Goal: Check status: Check status

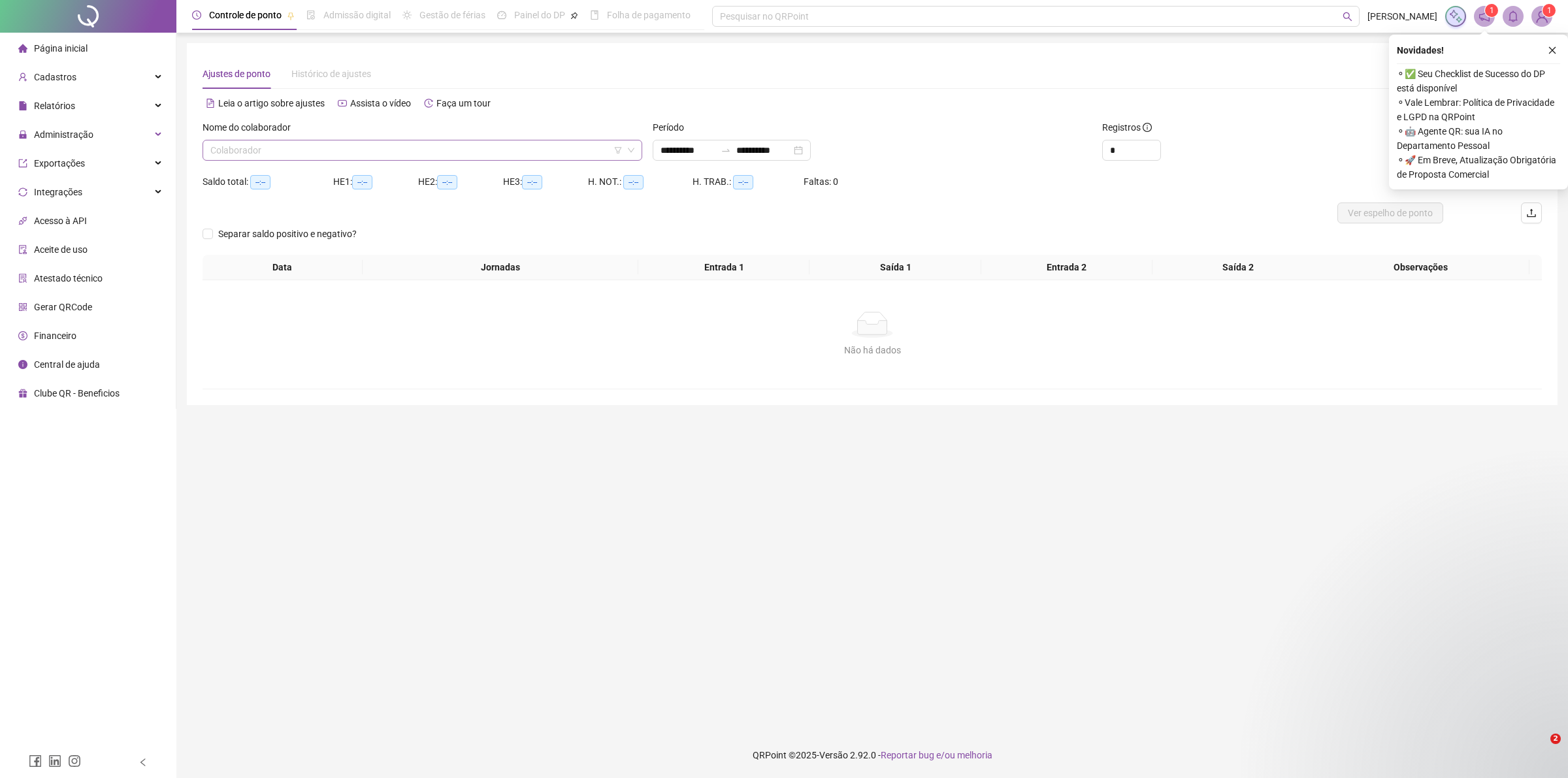
click at [289, 151] on input "search" at bounding box center [416, 150] width 412 height 19
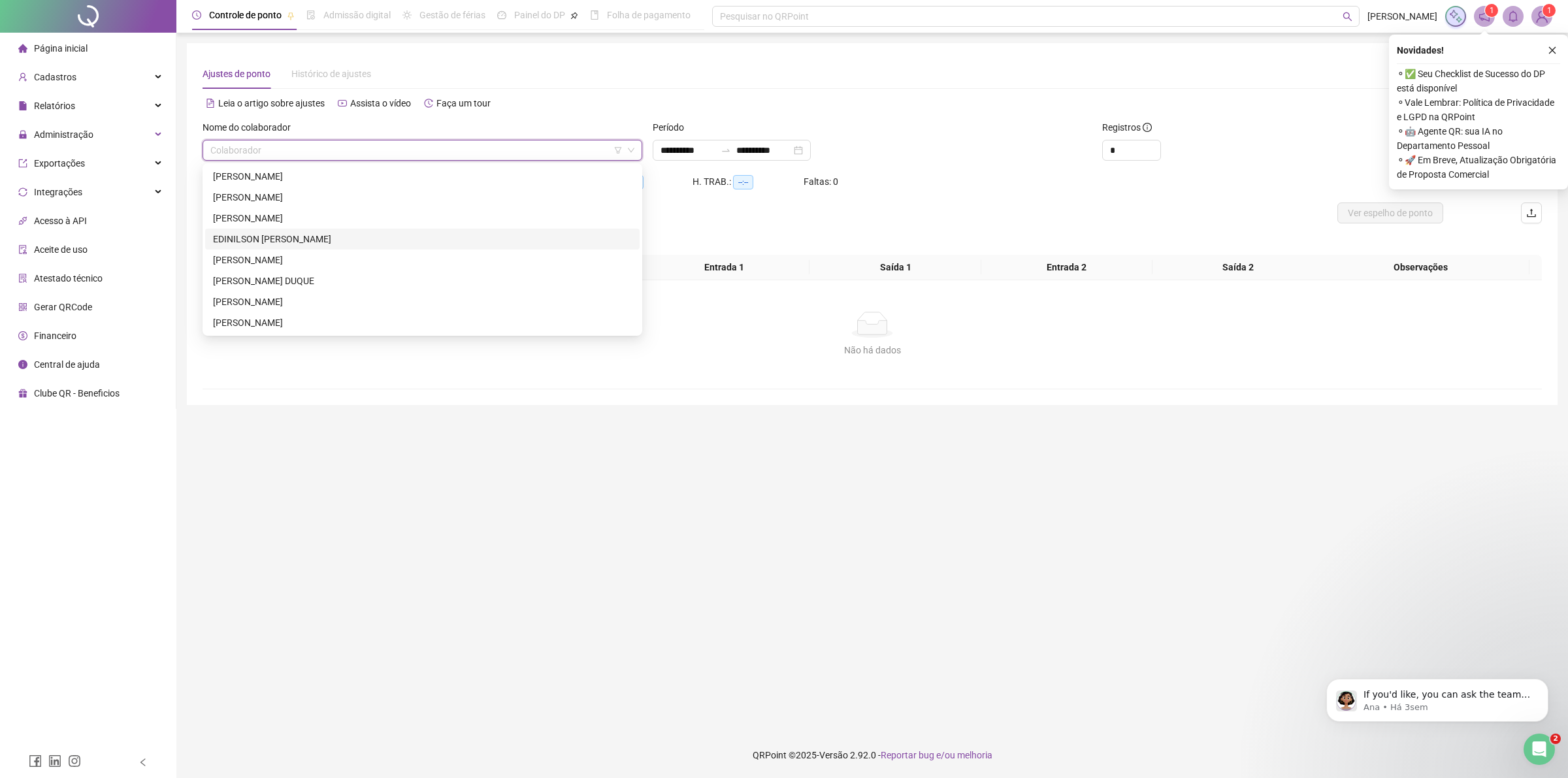
click at [289, 242] on div "EDINILSON [PERSON_NAME]" at bounding box center [422, 239] width 419 height 14
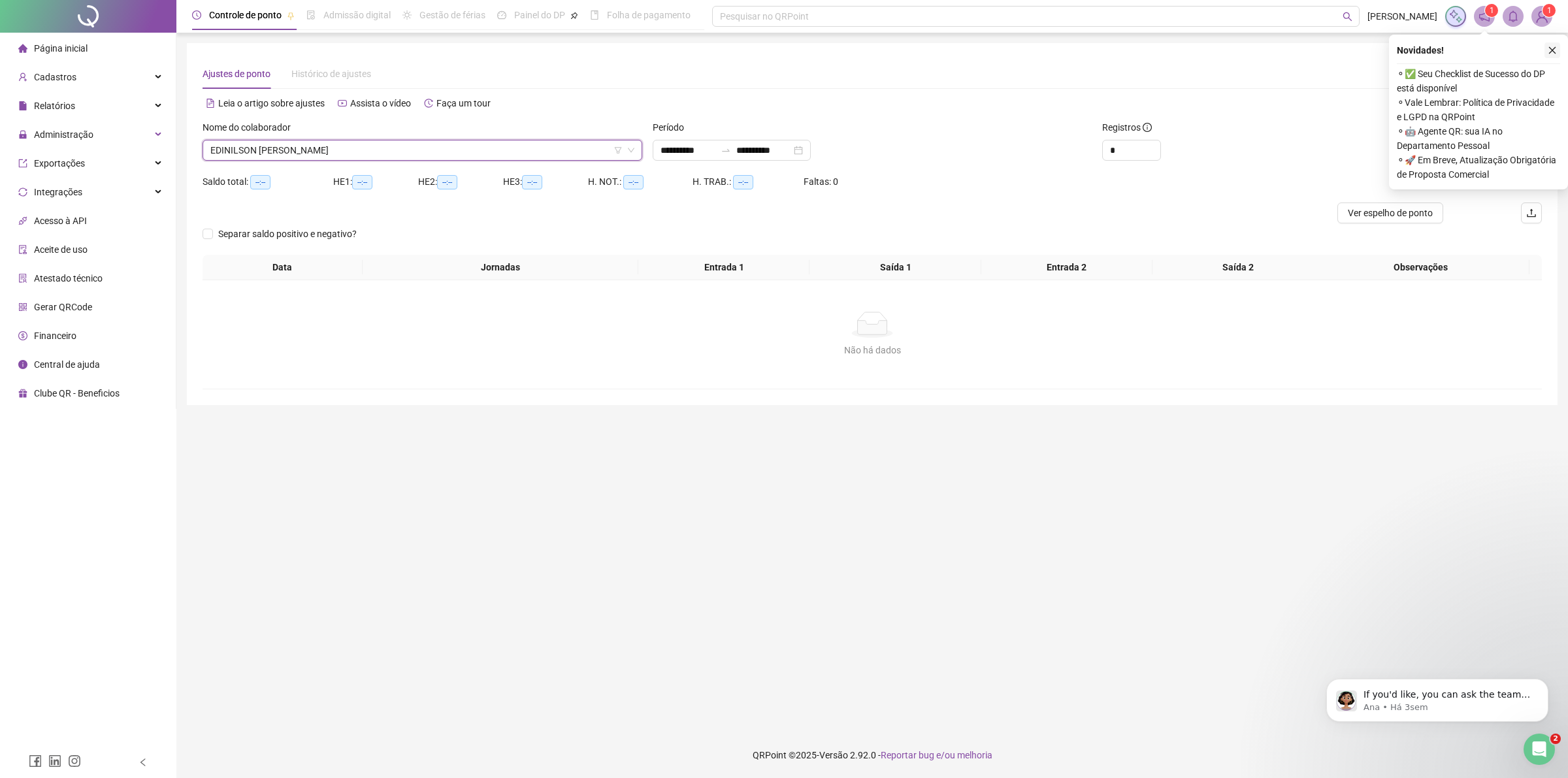
click at [1549, 48] on icon "close" at bounding box center [1552, 50] width 9 height 9
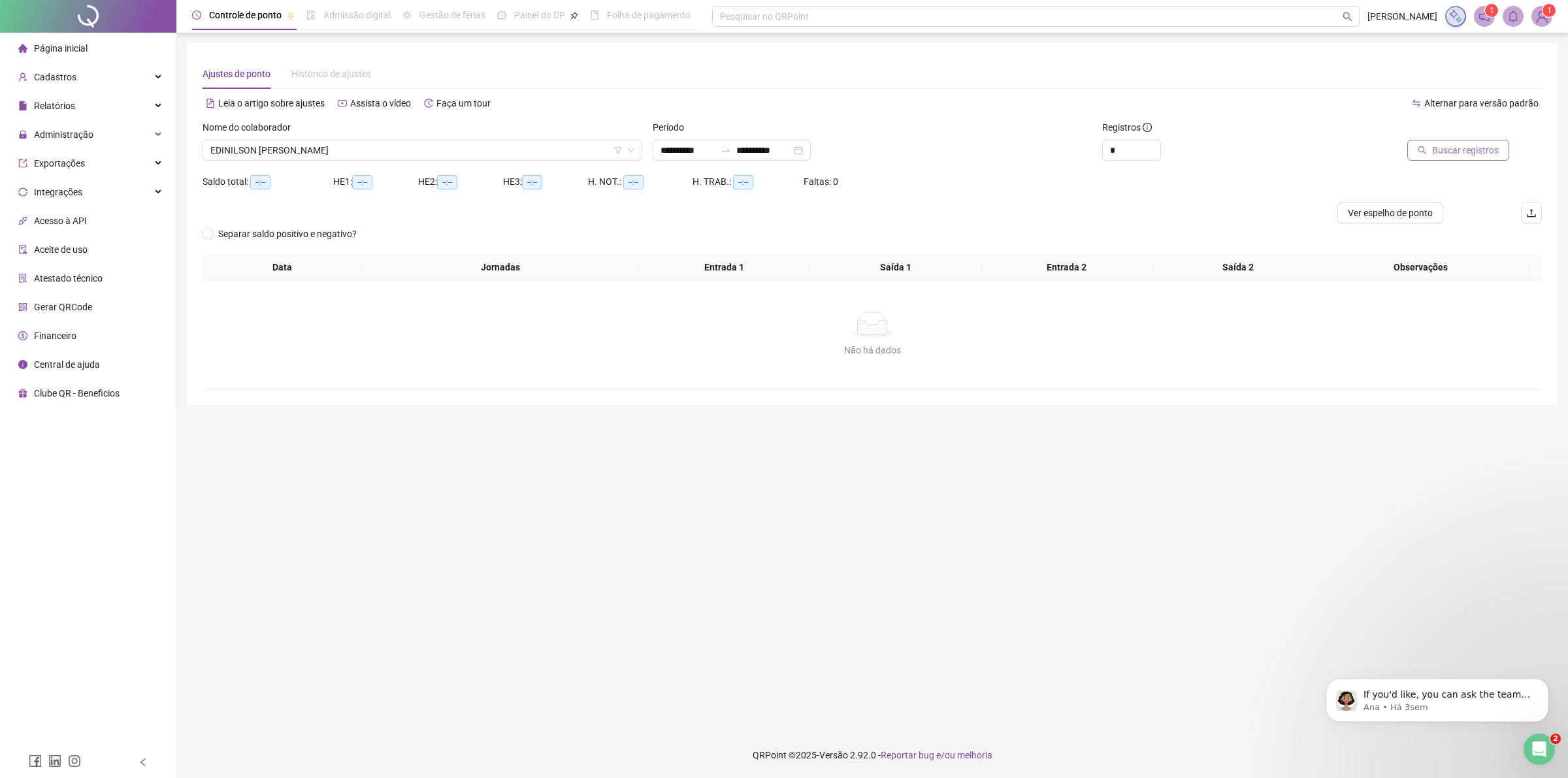
click at [1447, 152] on span "Buscar registros" at bounding box center [1466, 150] width 66 height 14
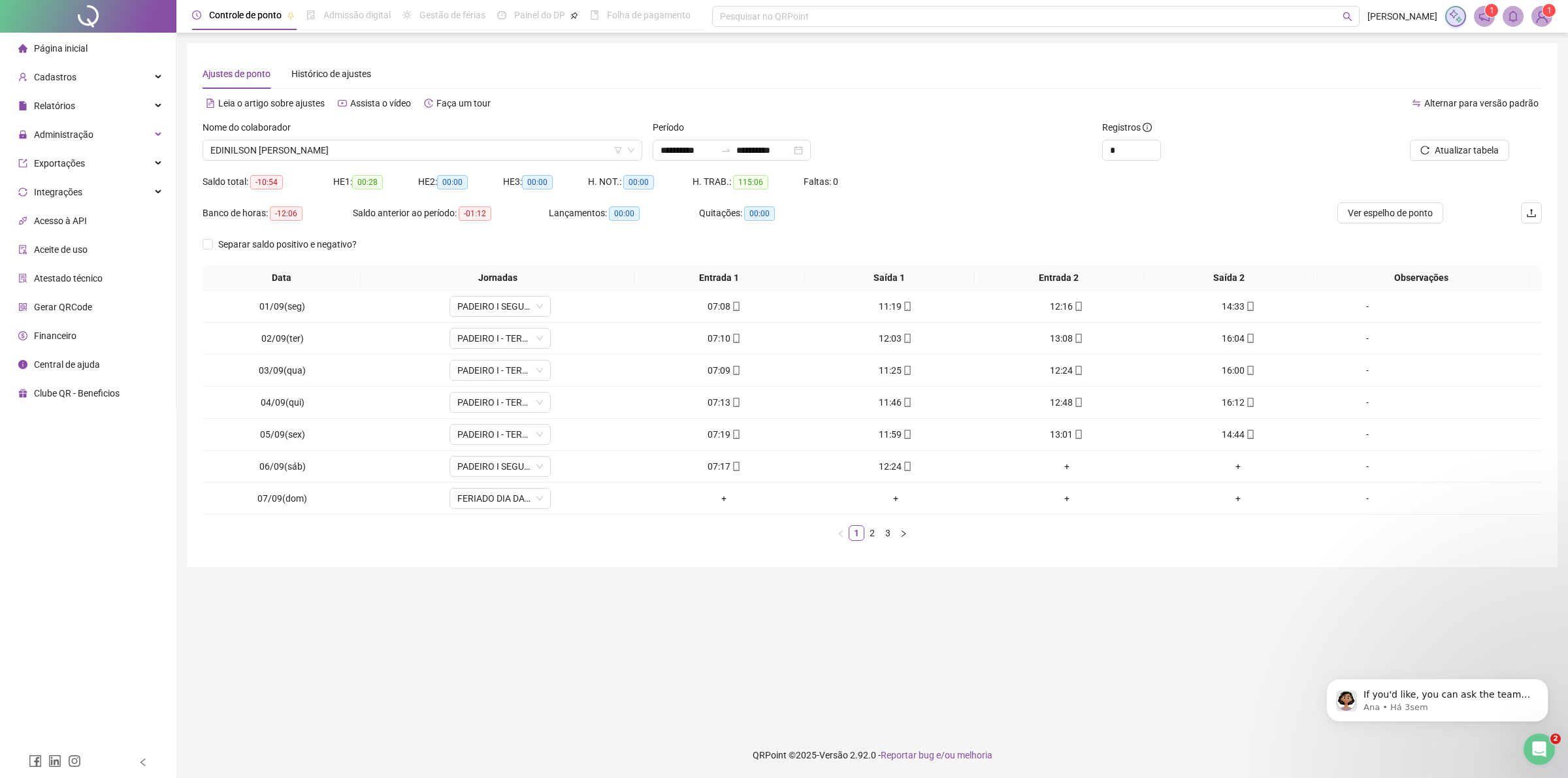
click at [893, 535] on link "3" at bounding box center [888, 533] width 14 height 14
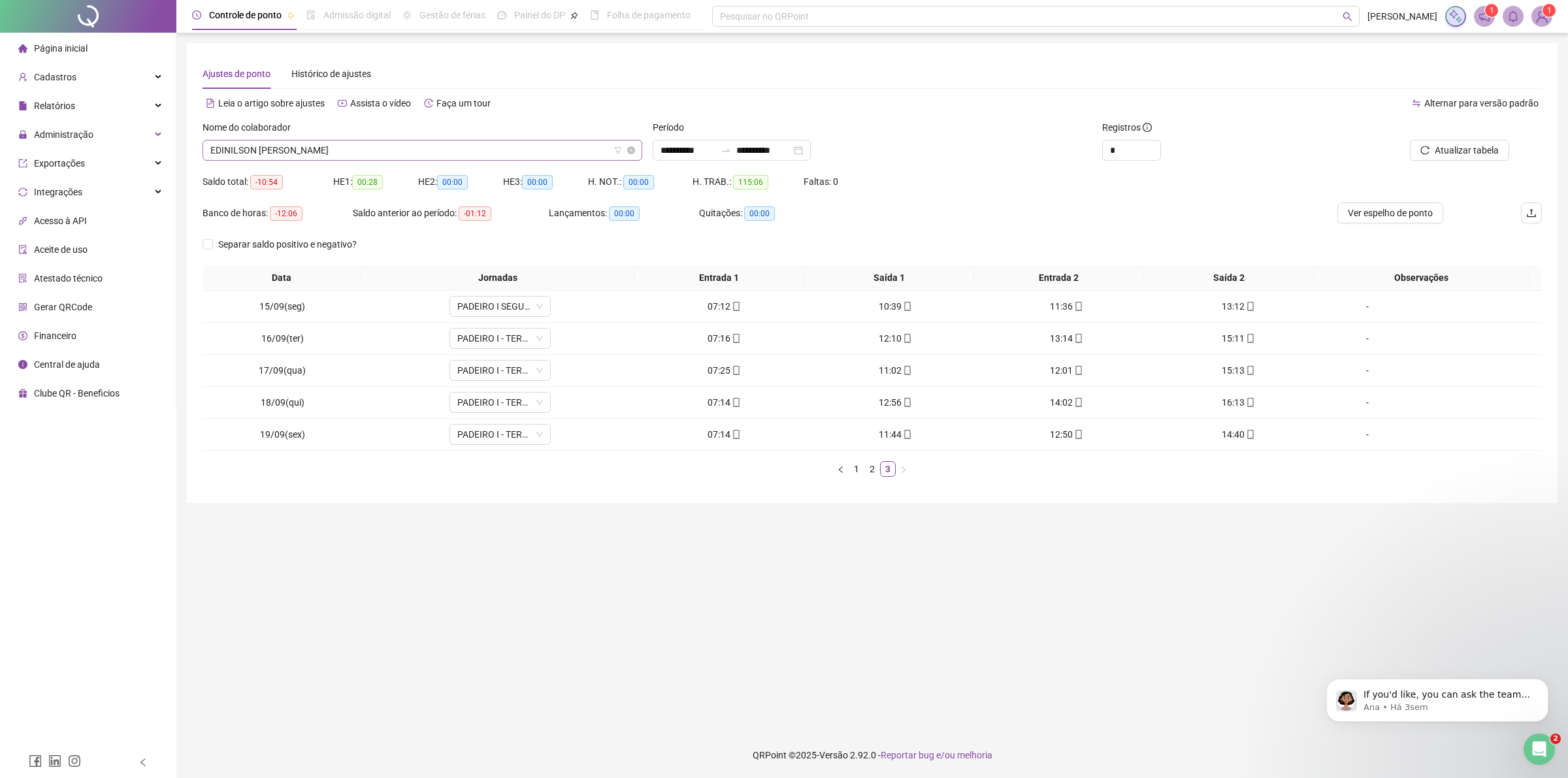
click at [569, 150] on span "EDINILSON [PERSON_NAME]" at bounding box center [423, 150] width 424 height 19
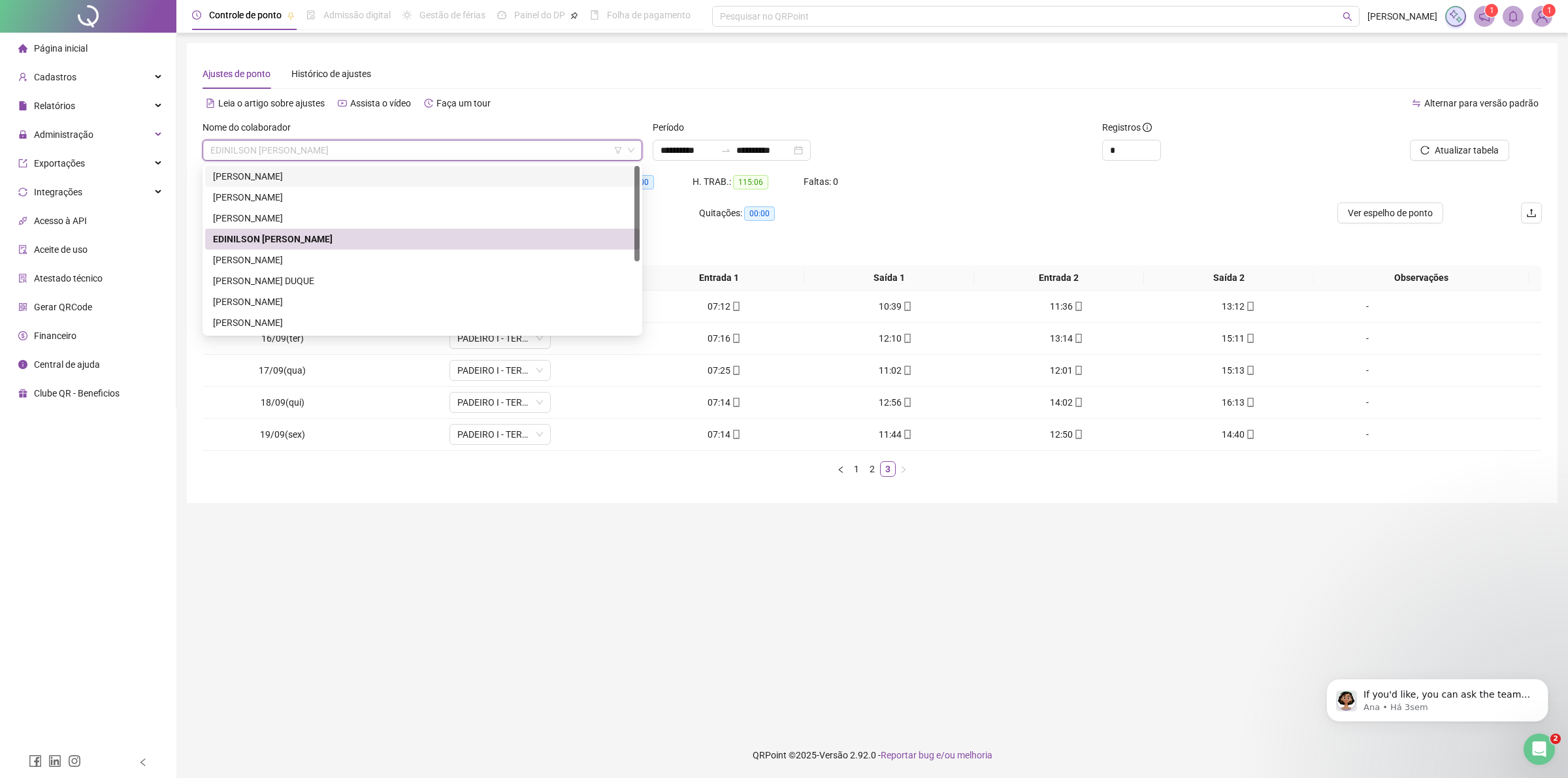
click at [538, 177] on div "[PERSON_NAME]" at bounding box center [422, 176] width 419 height 14
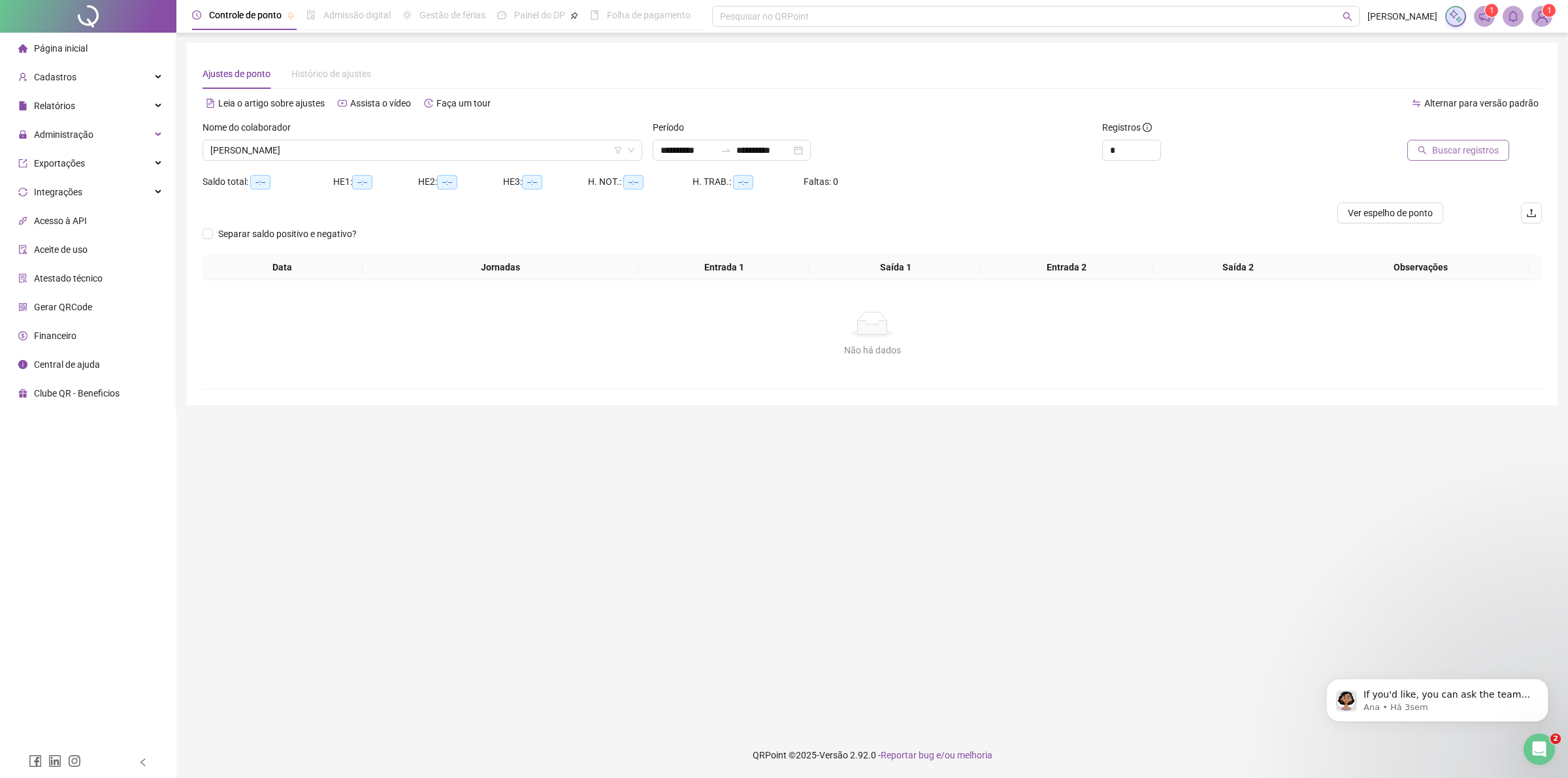
click at [1455, 149] on span "Buscar registros" at bounding box center [1466, 150] width 66 height 14
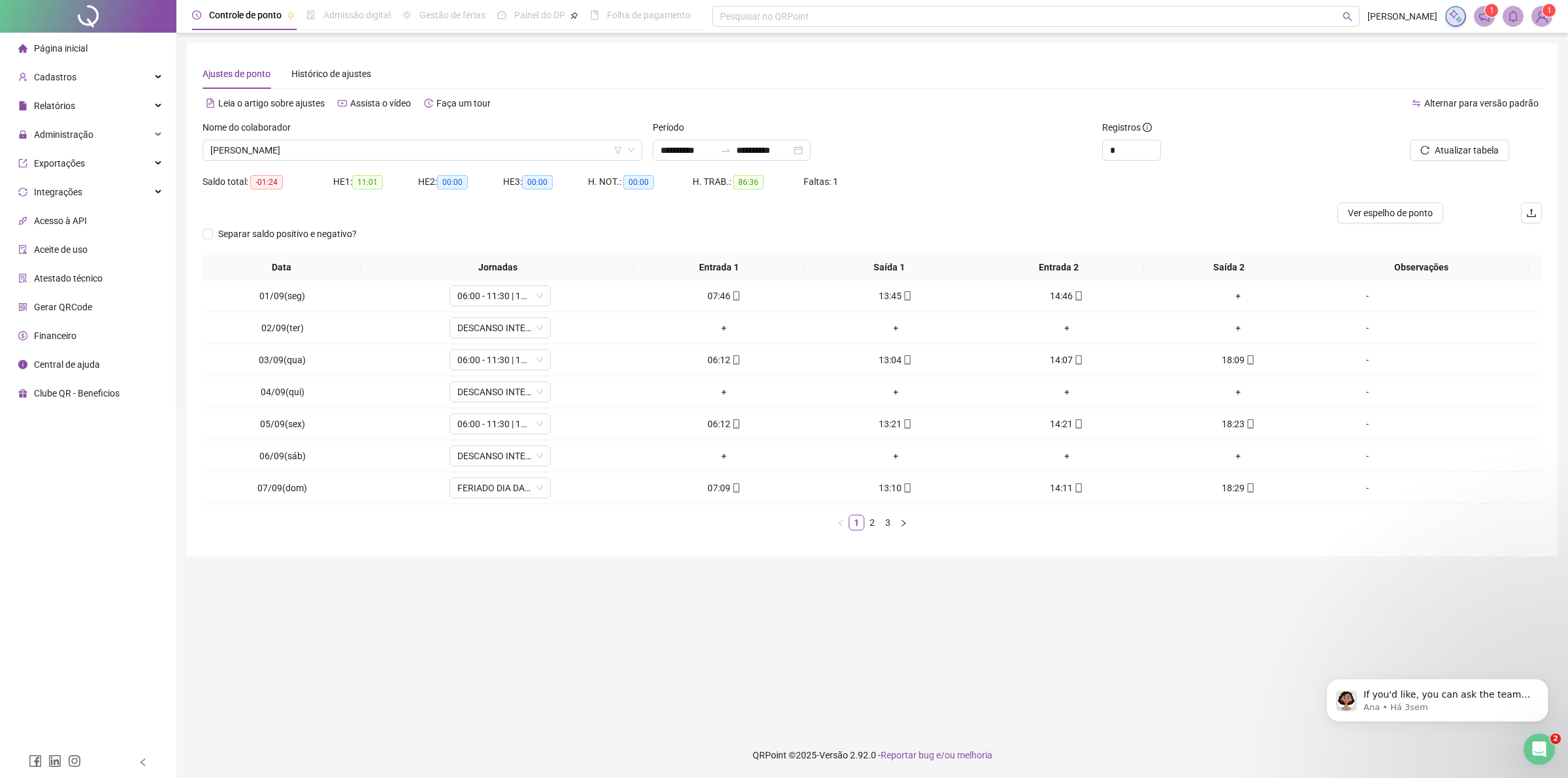
click at [887, 520] on link "3" at bounding box center [888, 523] width 14 height 14
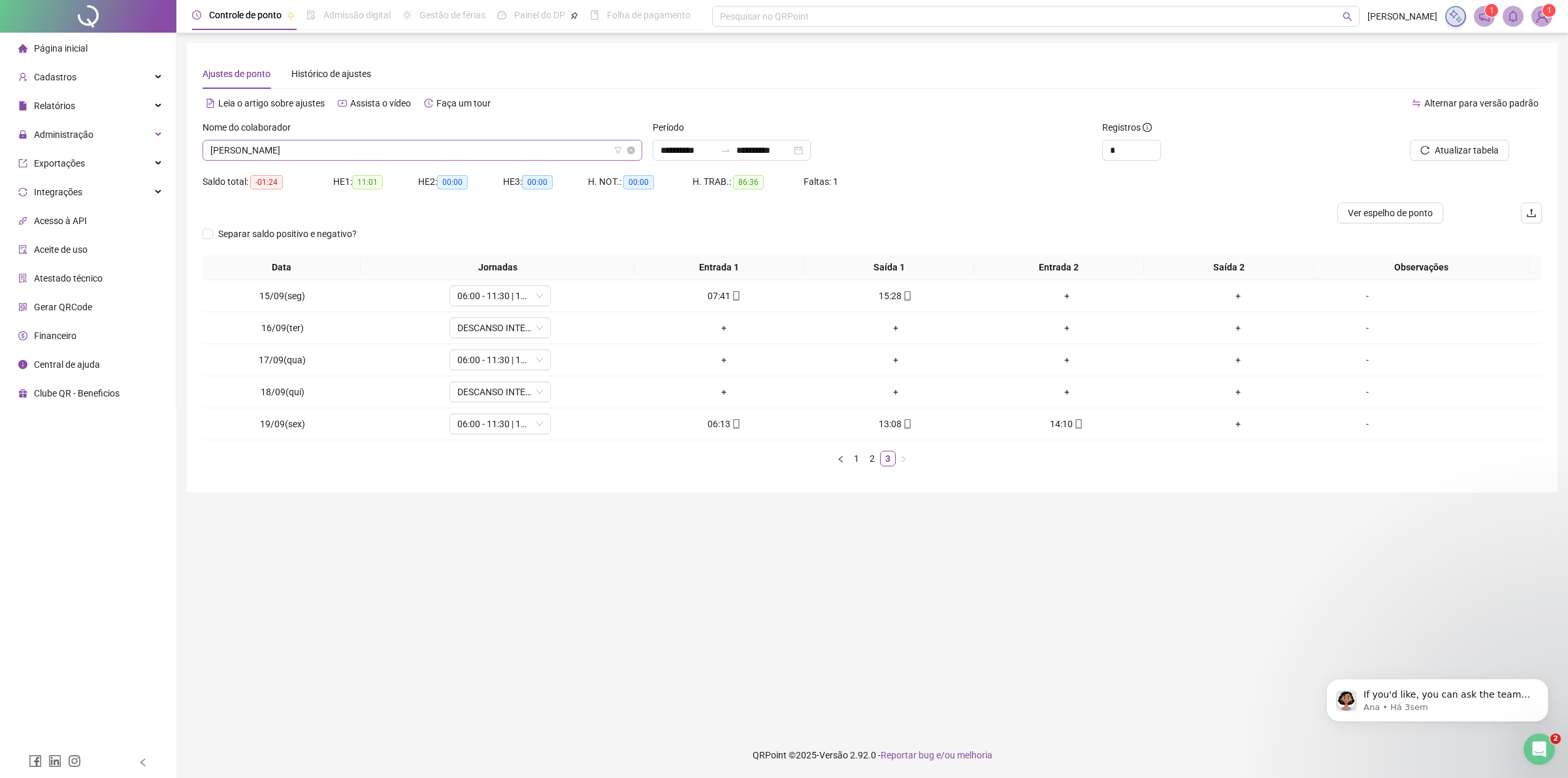
click at [477, 147] on span "[PERSON_NAME]" at bounding box center [423, 150] width 424 height 19
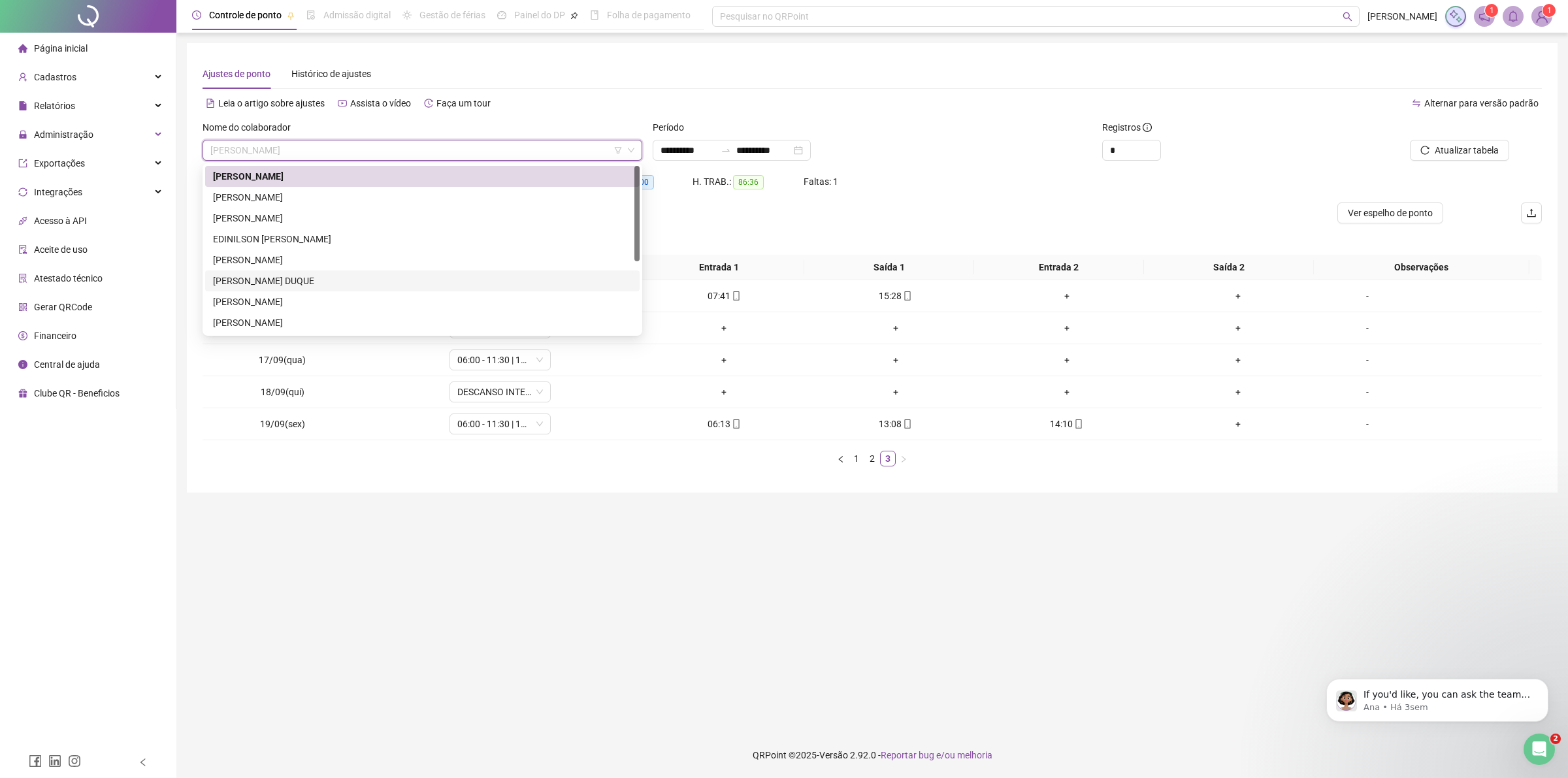
scroll to position [125, 0]
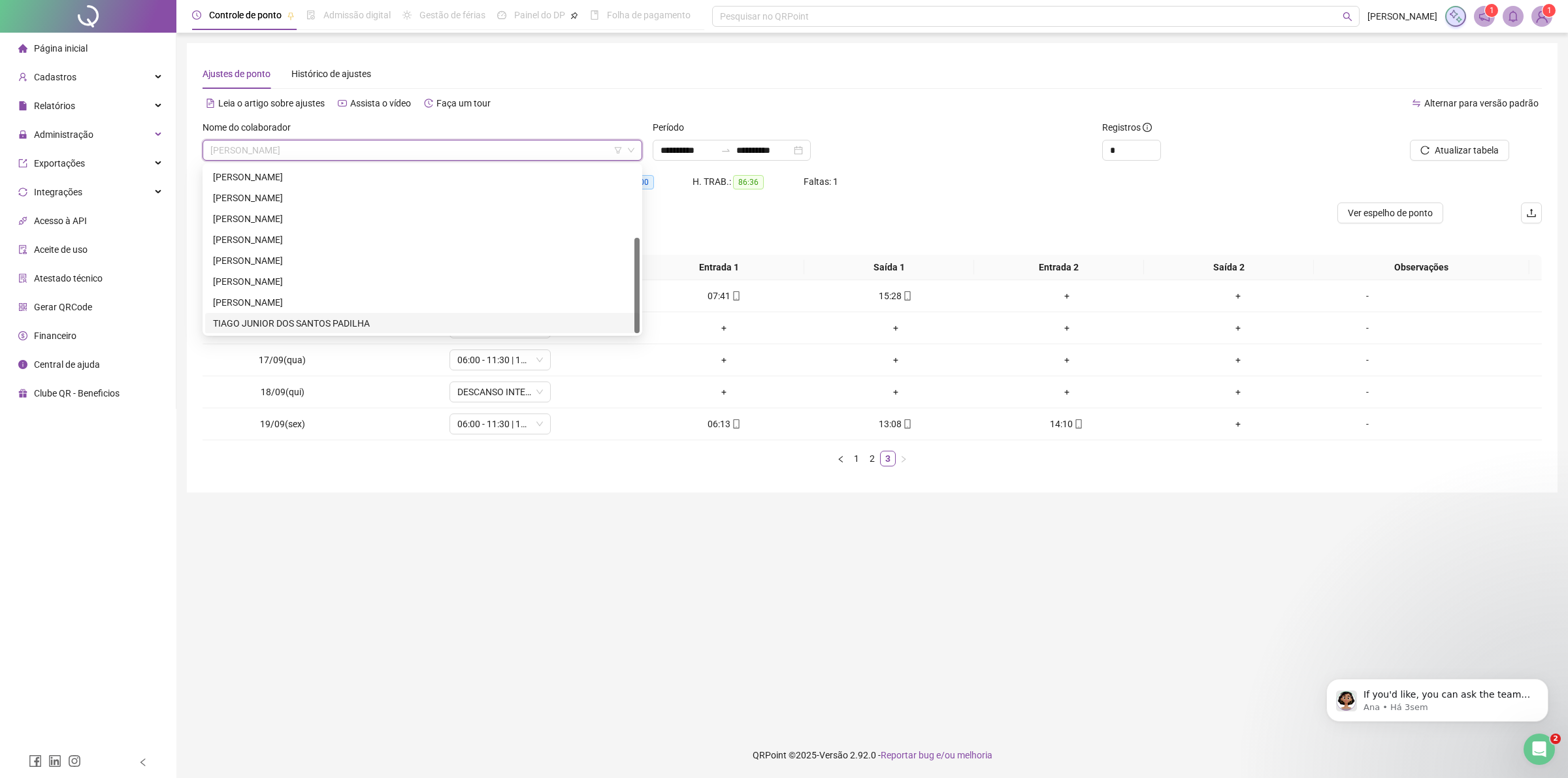
click at [334, 318] on div "TIAGO JUNIOR DOS SANTOS PADILHA" at bounding box center [422, 323] width 419 height 14
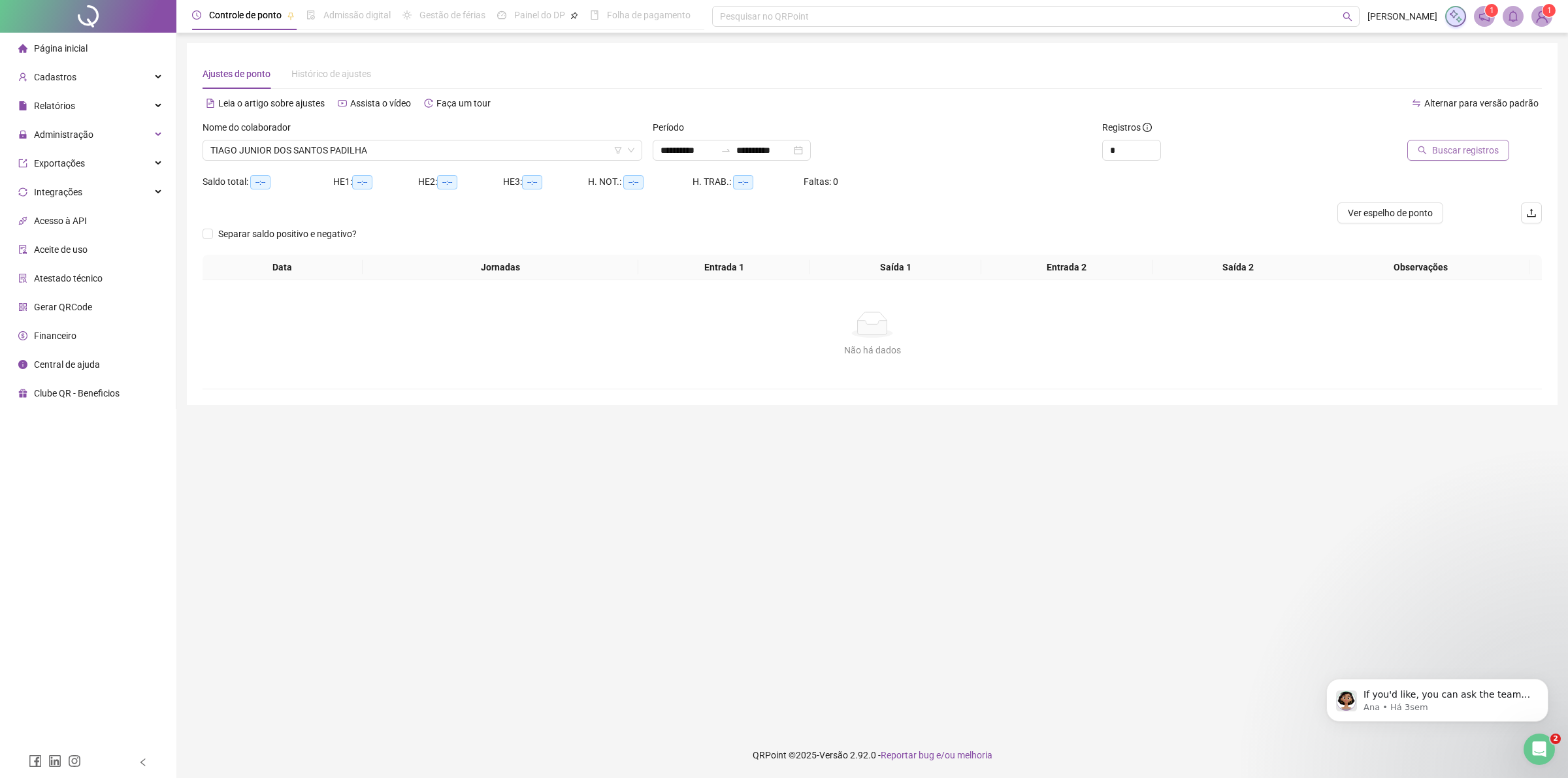
click at [1471, 155] on span "Buscar registros" at bounding box center [1466, 150] width 66 height 14
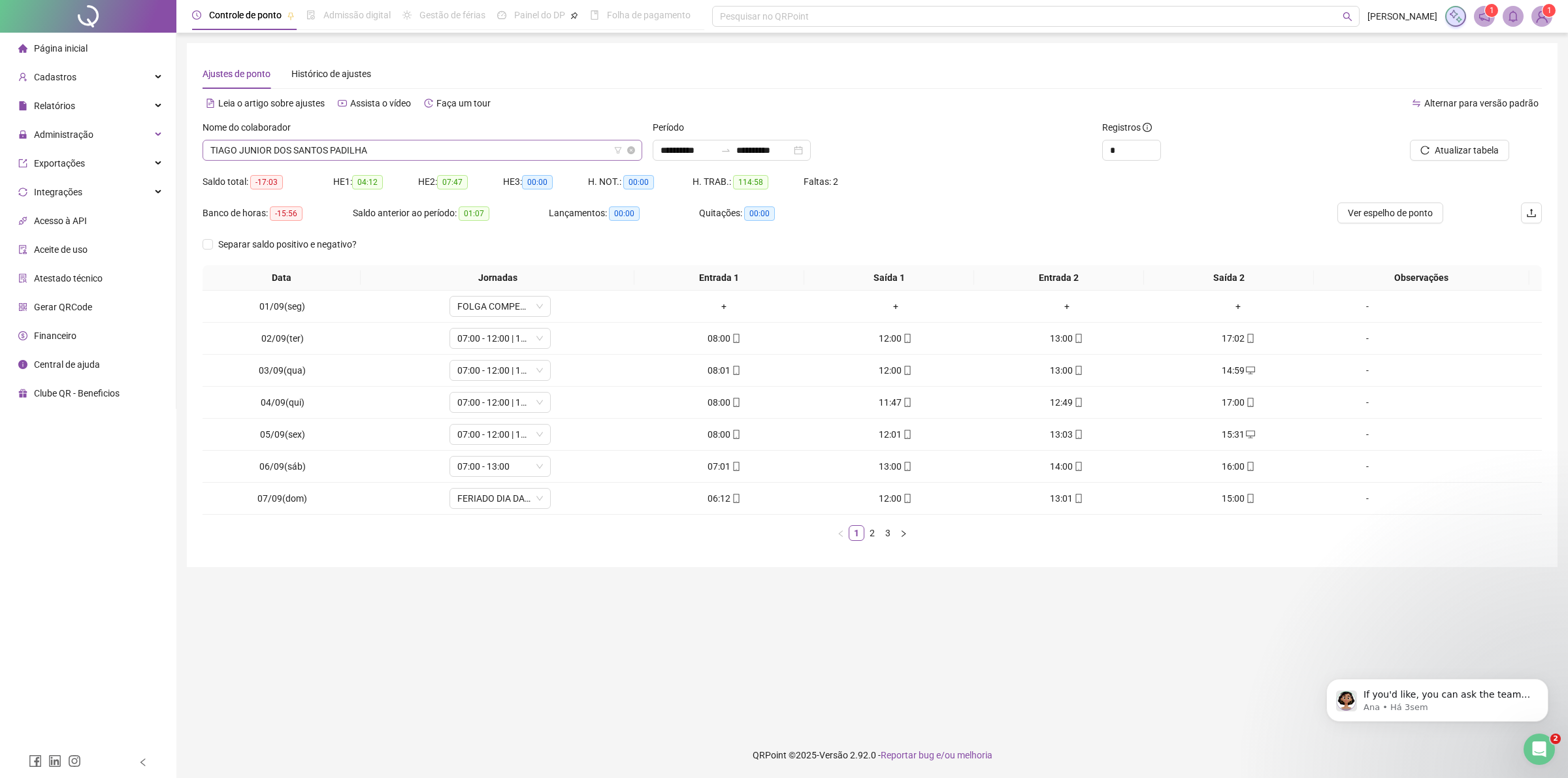
click at [304, 150] on span "TIAGO JUNIOR DOS SANTOS PADILHA" at bounding box center [423, 150] width 424 height 19
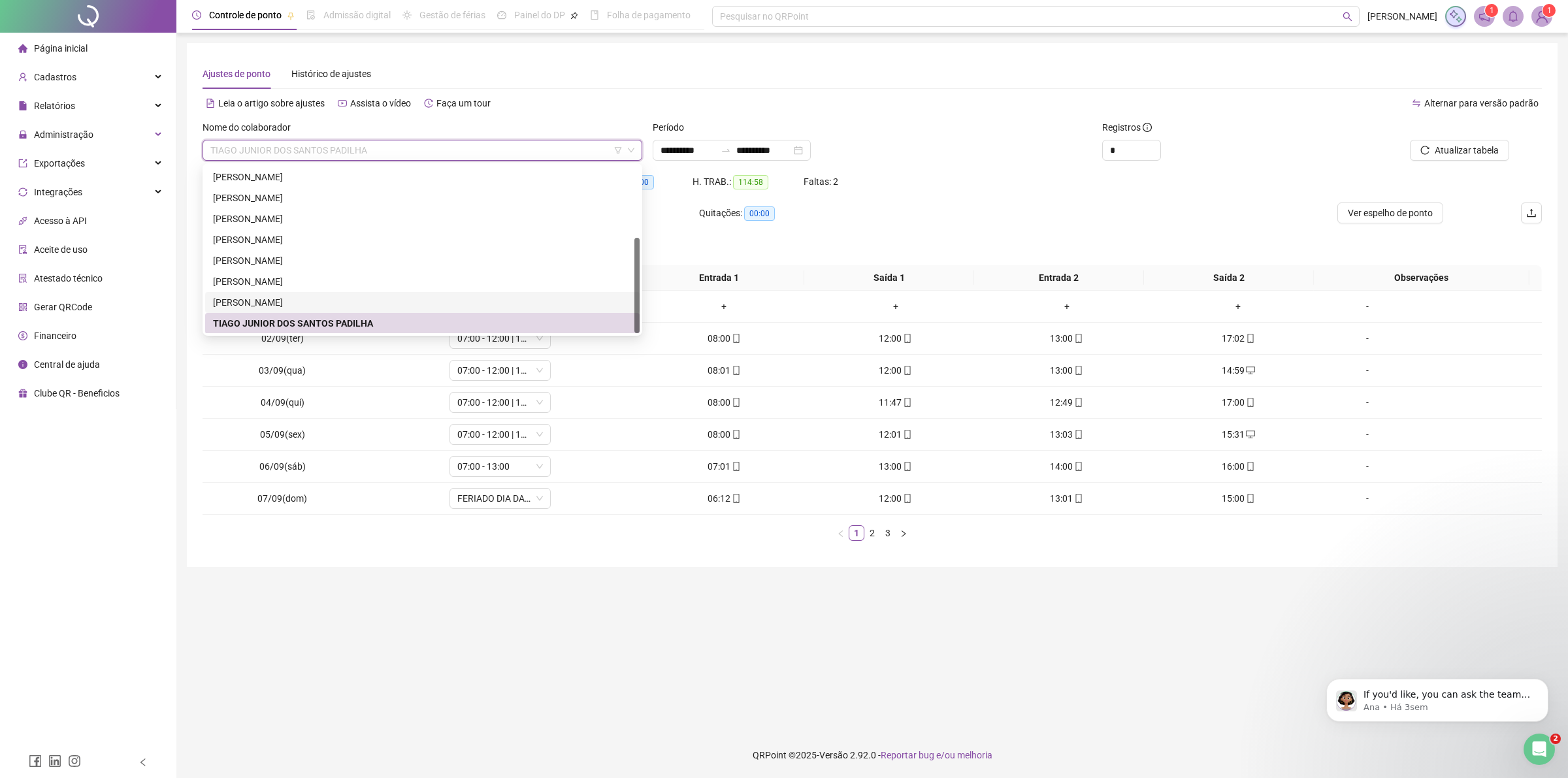
click at [315, 302] on div "[PERSON_NAME]" at bounding box center [422, 302] width 419 height 14
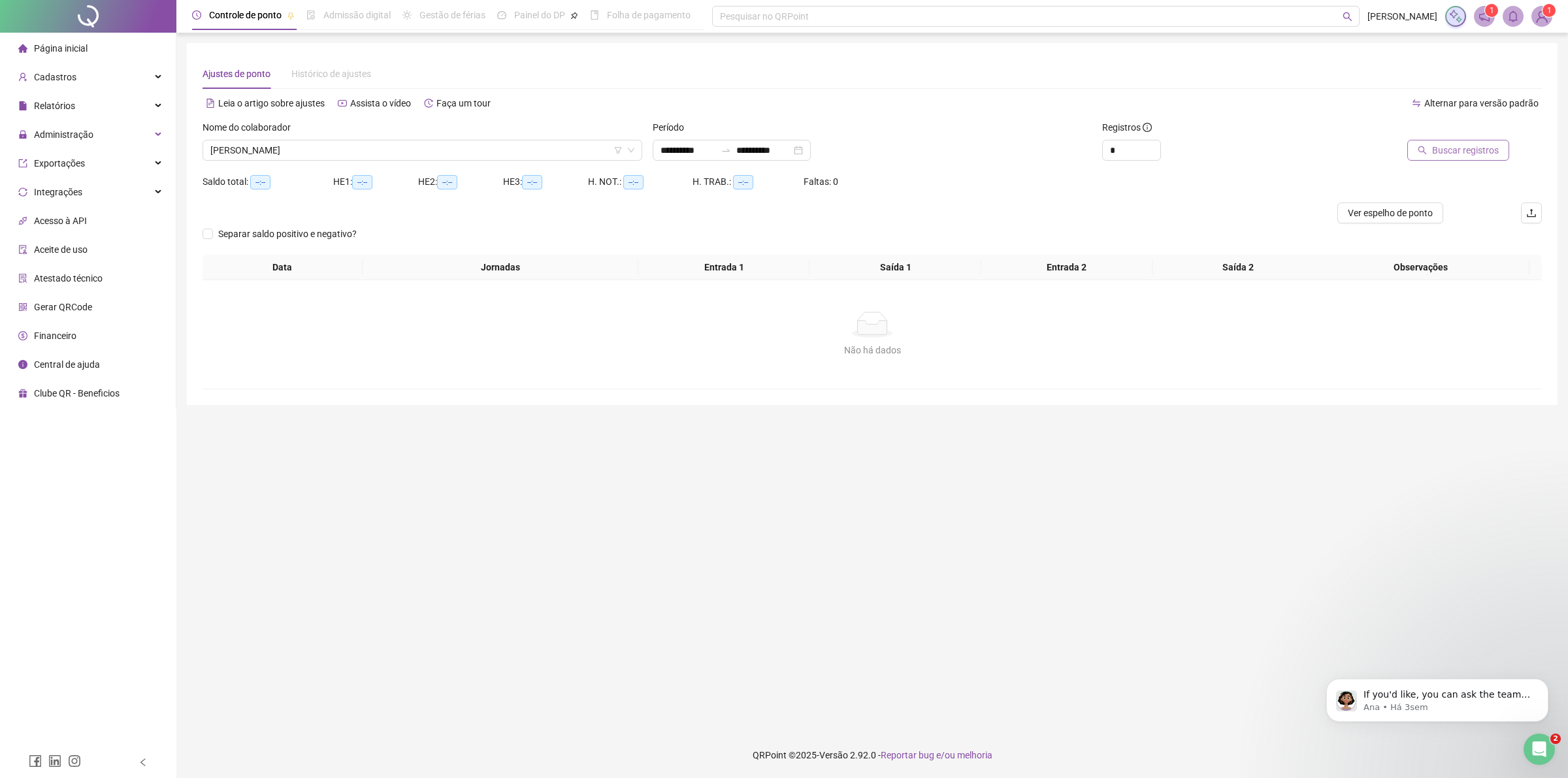
click at [1470, 152] on span "Buscar registros" at bounding box center [1466, 150] width 66 height 14
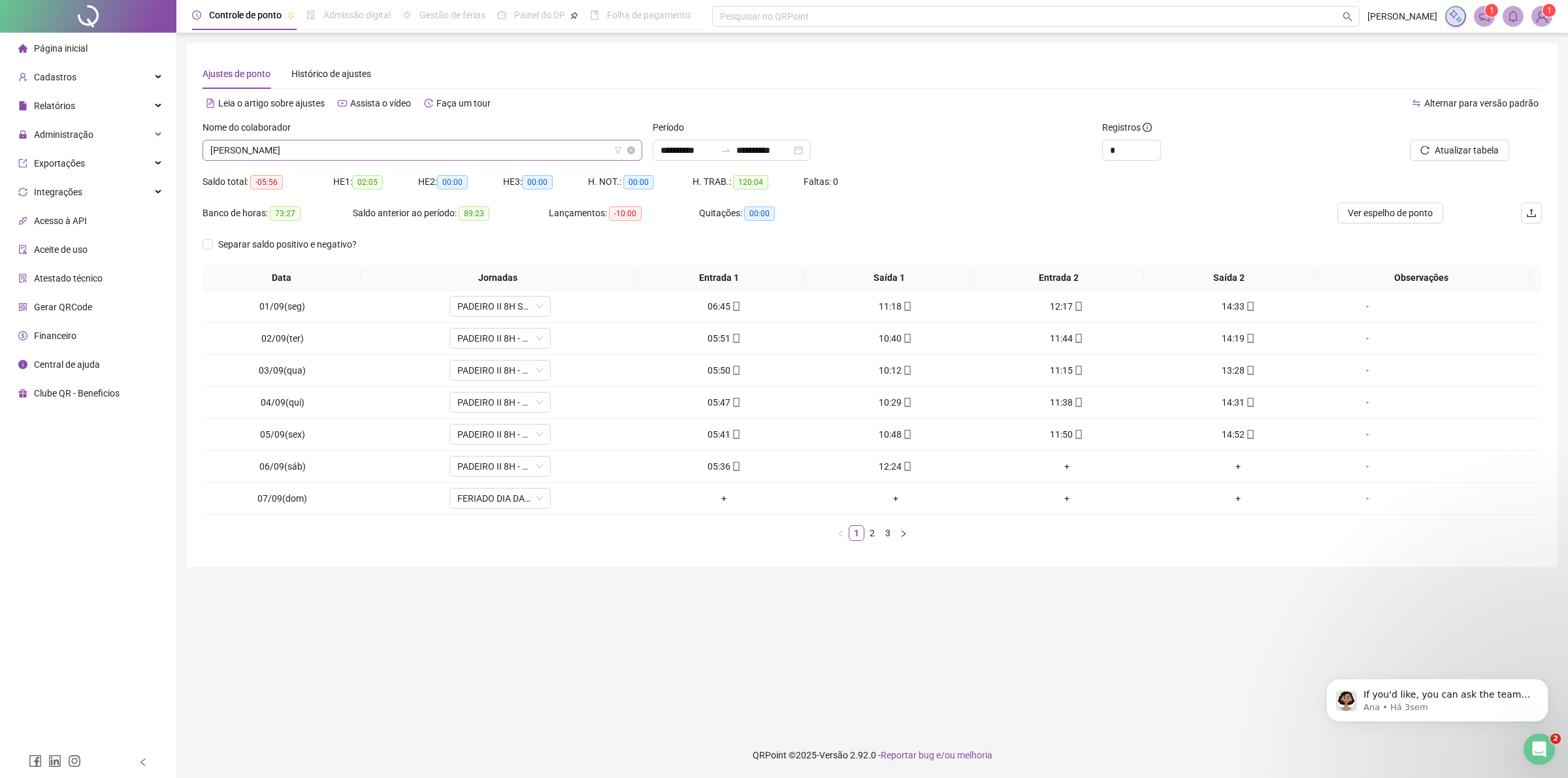
click at [491, 154] on span "[PERSON_NAME]" at bounding box center [423, 150] width 424 height 19
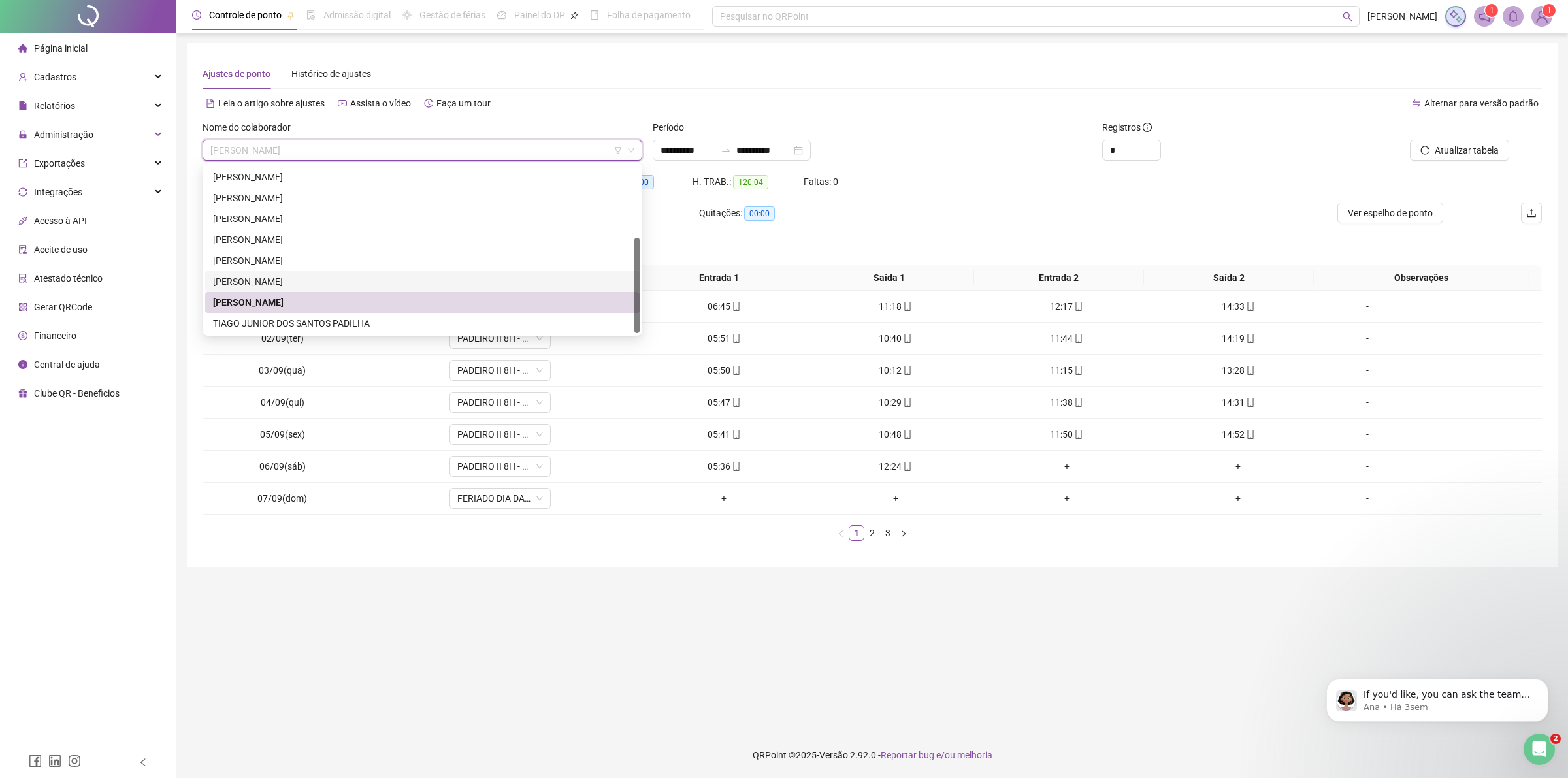
click at [305, 279] on div "[PERSON_NAME]" at bounding box center [422, 281] width 419 height 14
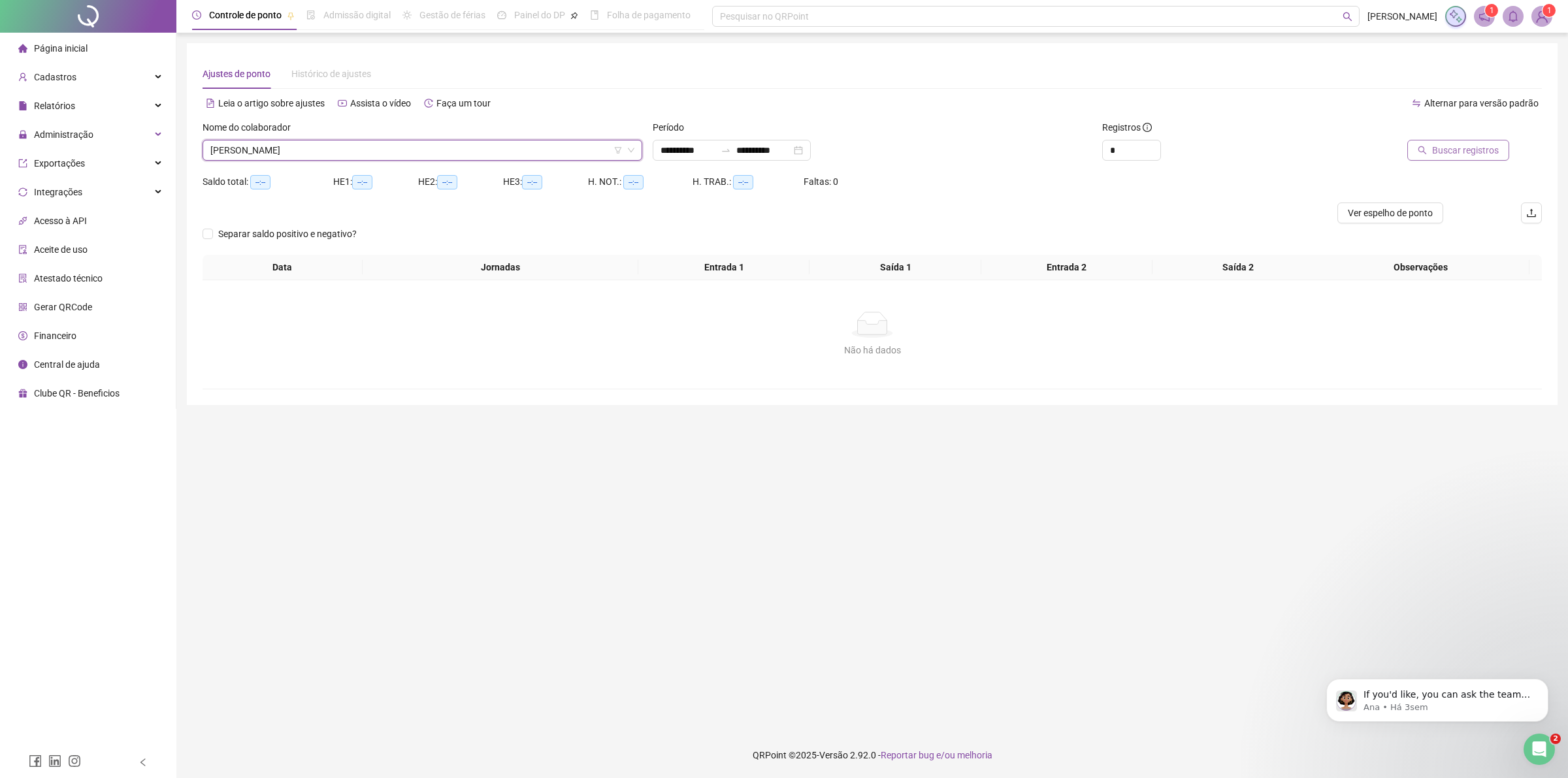
click at [1501, 160] on button "Buscar registros" at bounding box center [1458, 150] width 102 height 21
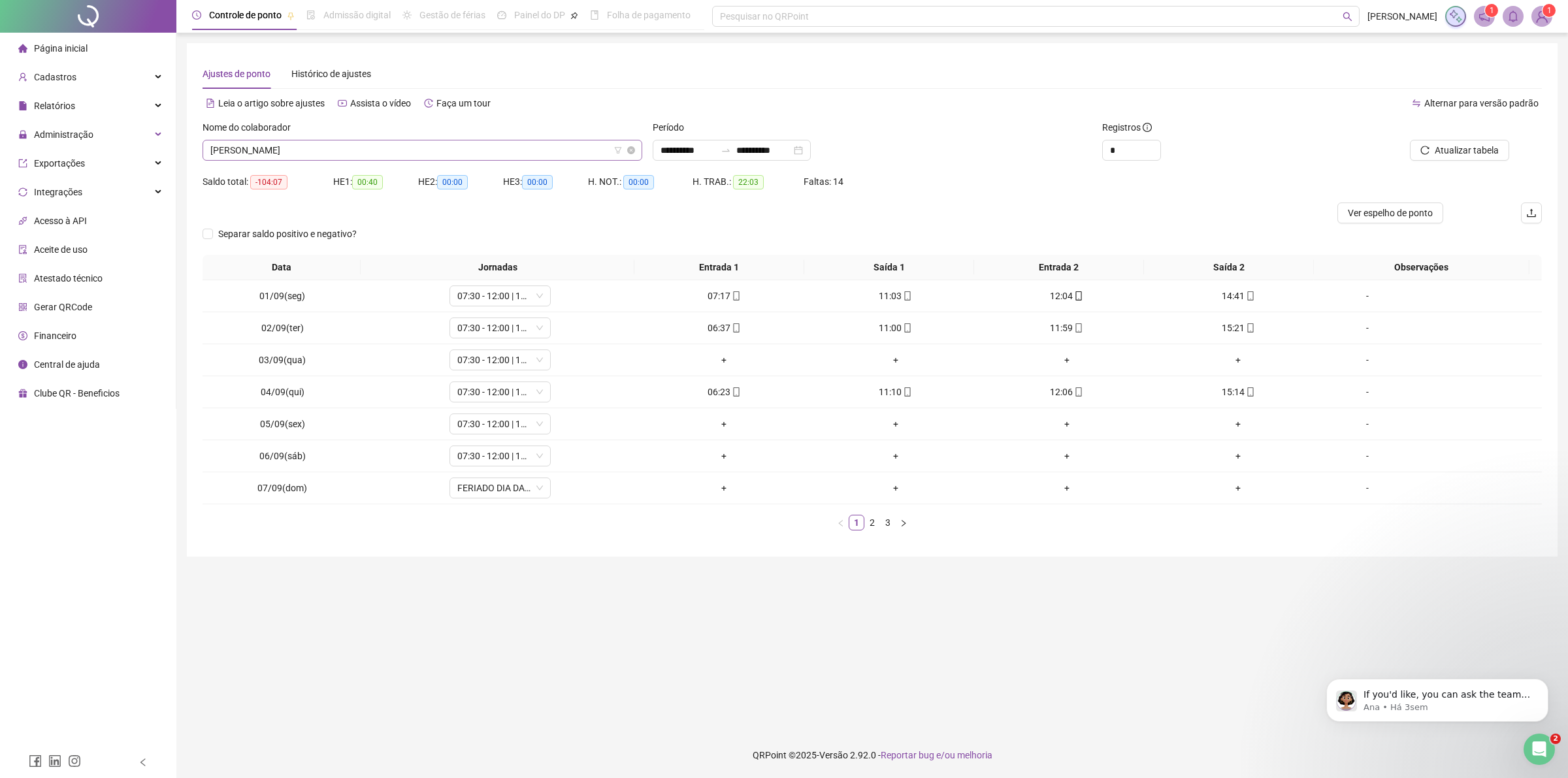
click at [530, 151] on span "[PERSON_NAME]" at bounding box center [423, 150] width 424 height 19
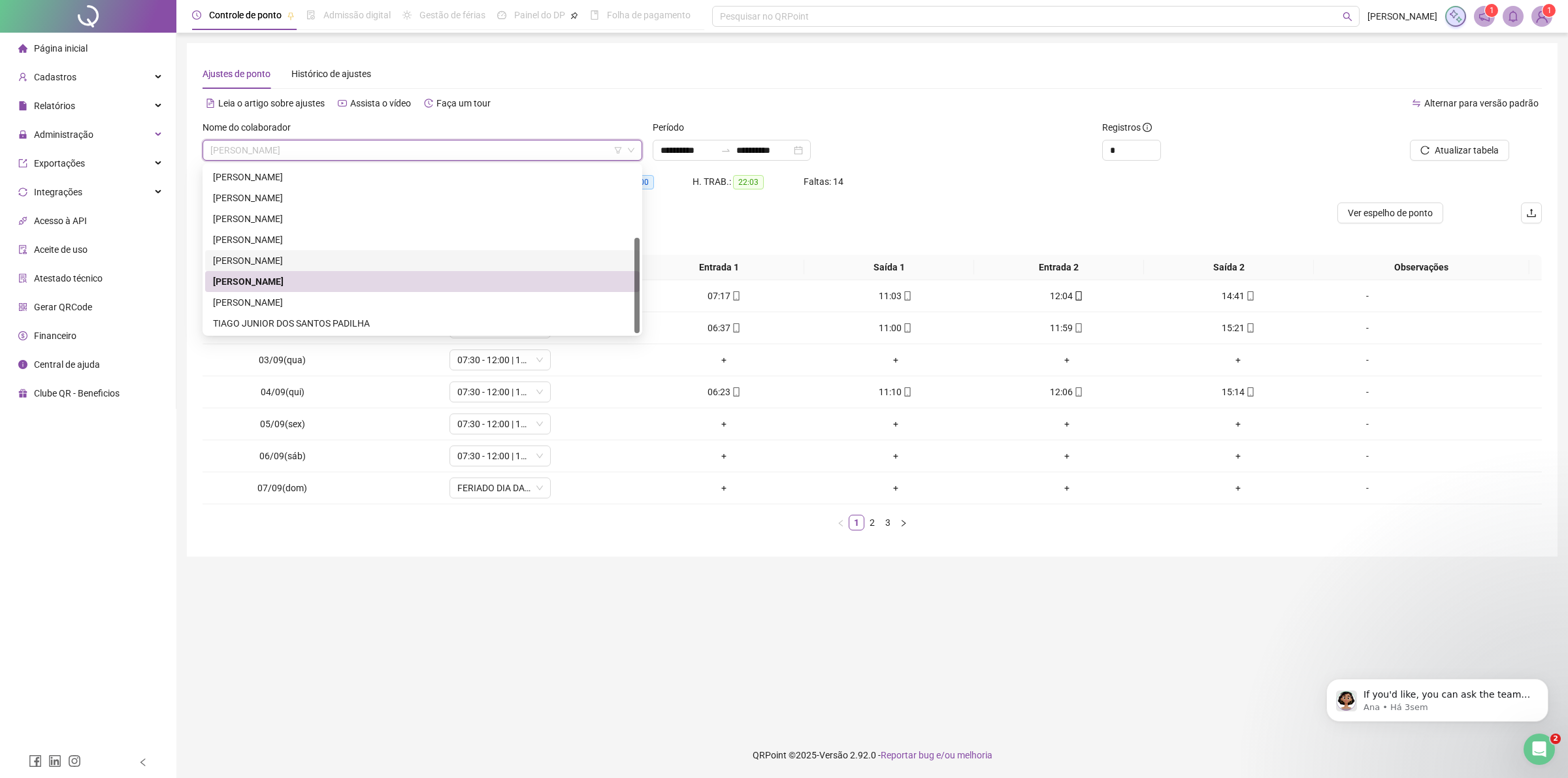
click at [304, 262] on div "[PERSON_NAME]" at bounding box center [422, 261] width 419 height 14
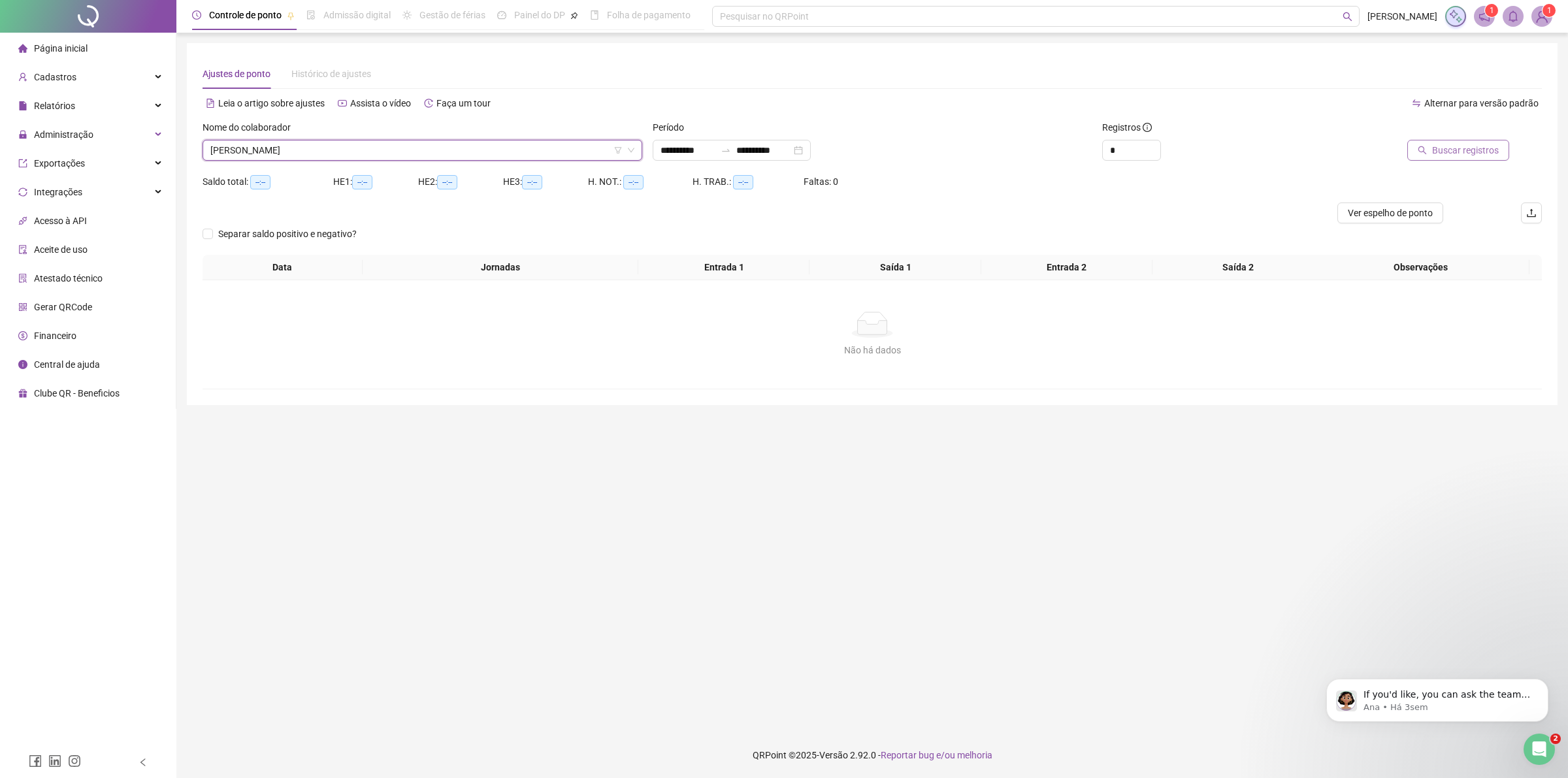
click at [1475, 149] on span "Buscar registros" at bounding box center [1466, 150] width 66 height 14
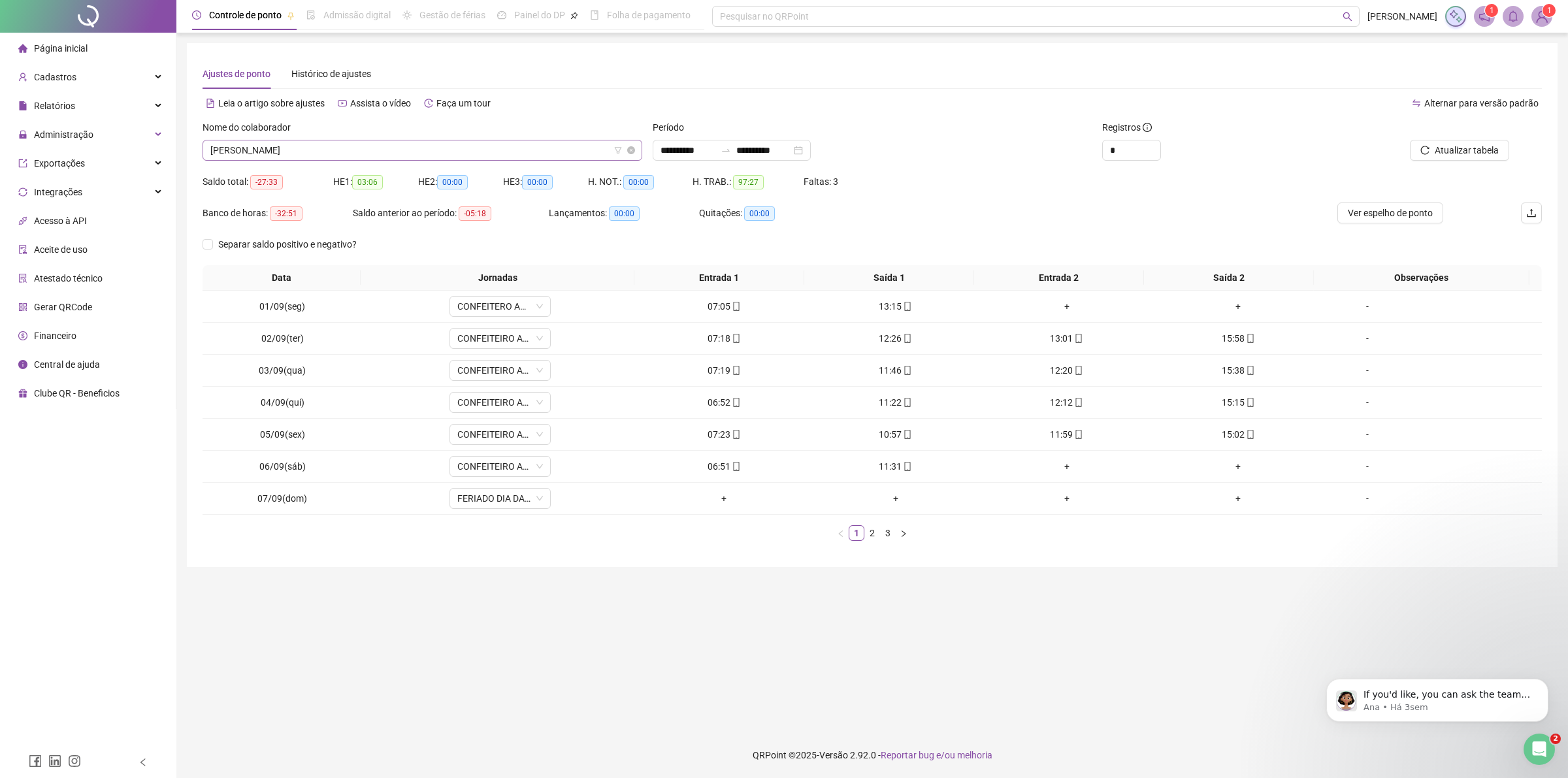
click at [345, 155] on span "[PERSON_NAME]" at bounding box center [423, 150] width 424 height 19
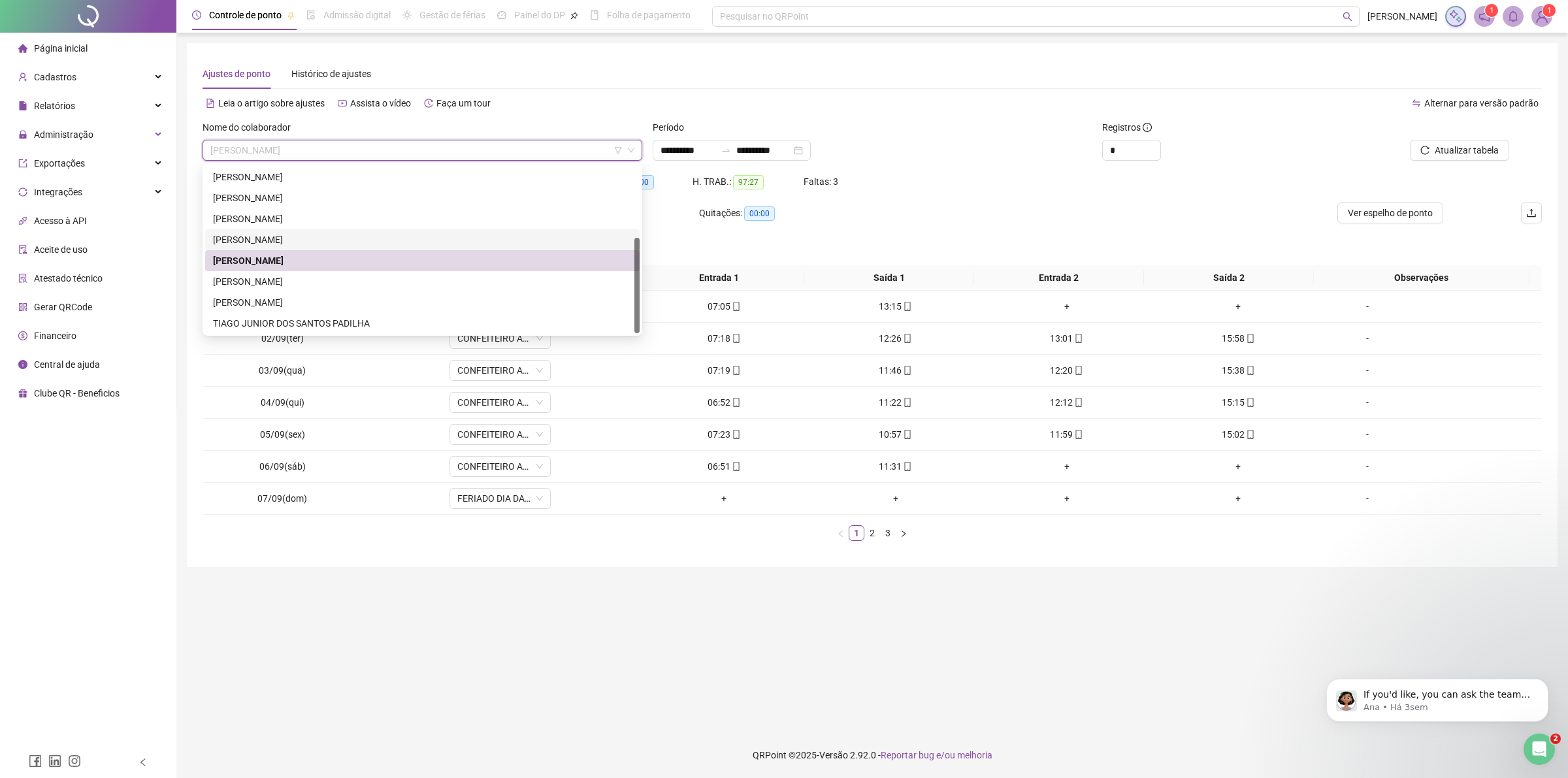
click at [304, 237] on div "[PERSON_NAME]" at bounding box center [422, 240] width 419 height 14
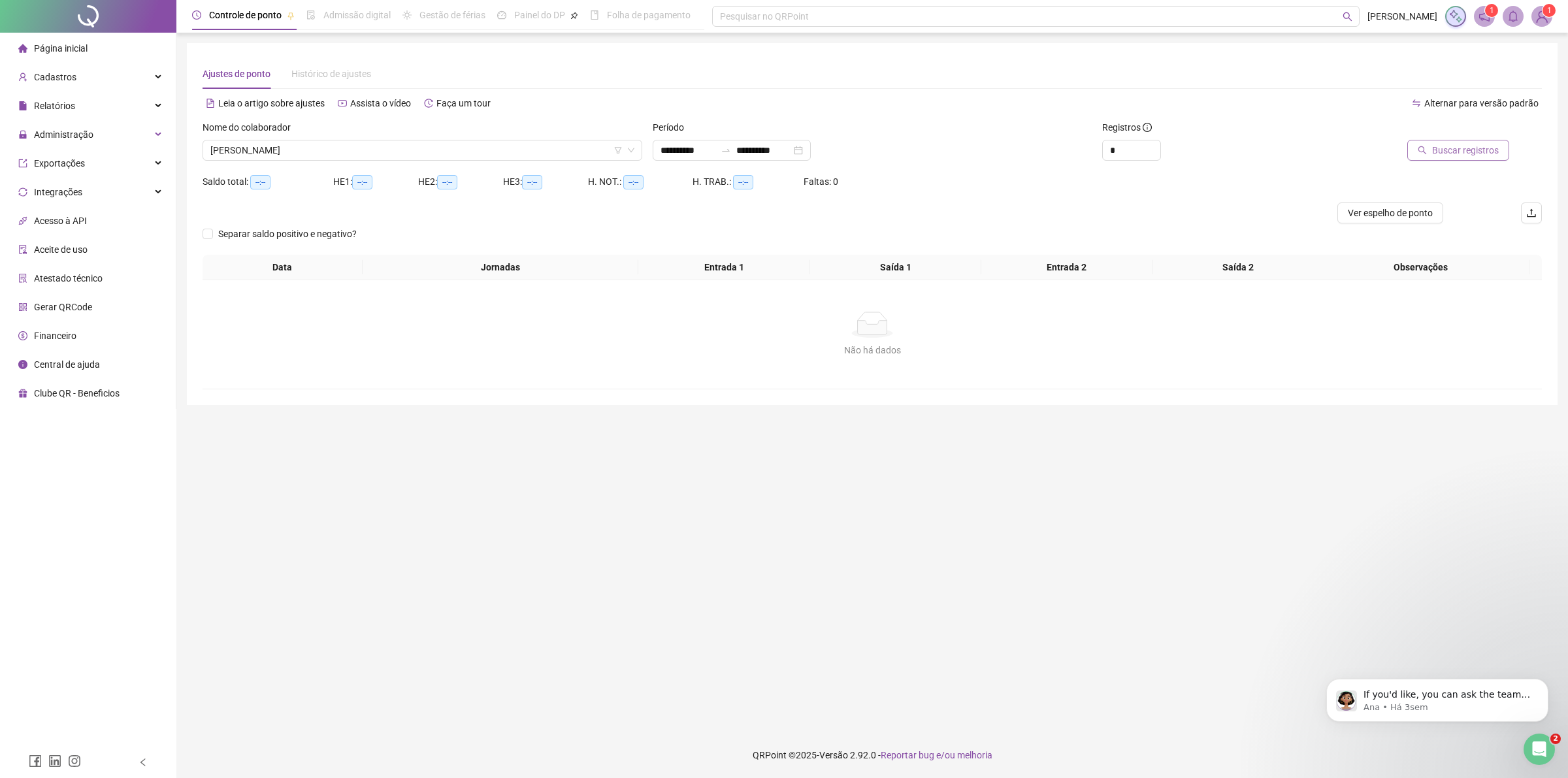
click at [1467, 149] on span "Buscar registros" at bounding box center [1466, 150] width 66 height 14
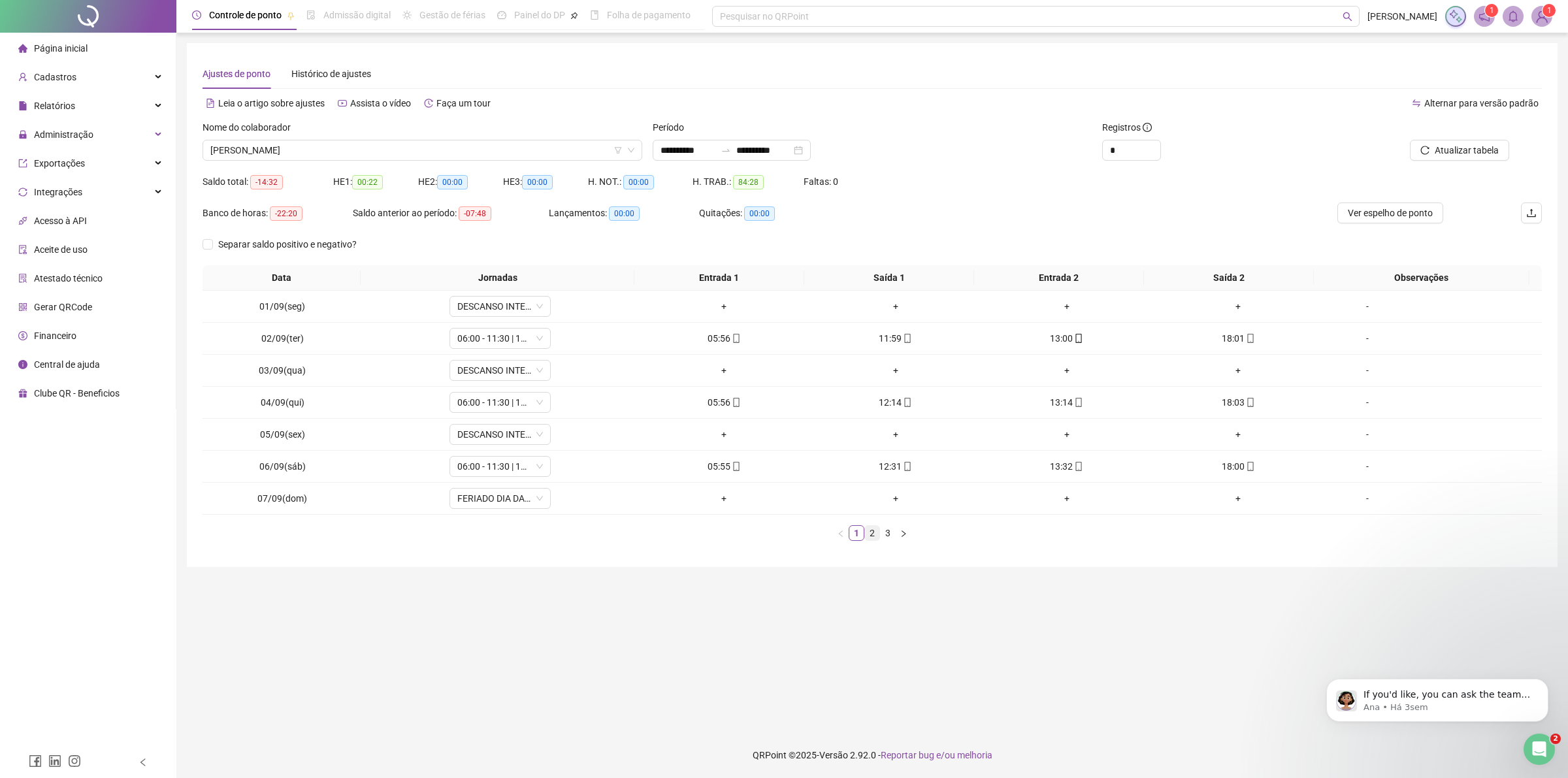
click at [867, 533] on link "2" at bounding box center [872, 533] width 14 height 14
click at [880, 529] on link "3" at bounding box center [888, 533] width 14 height 14
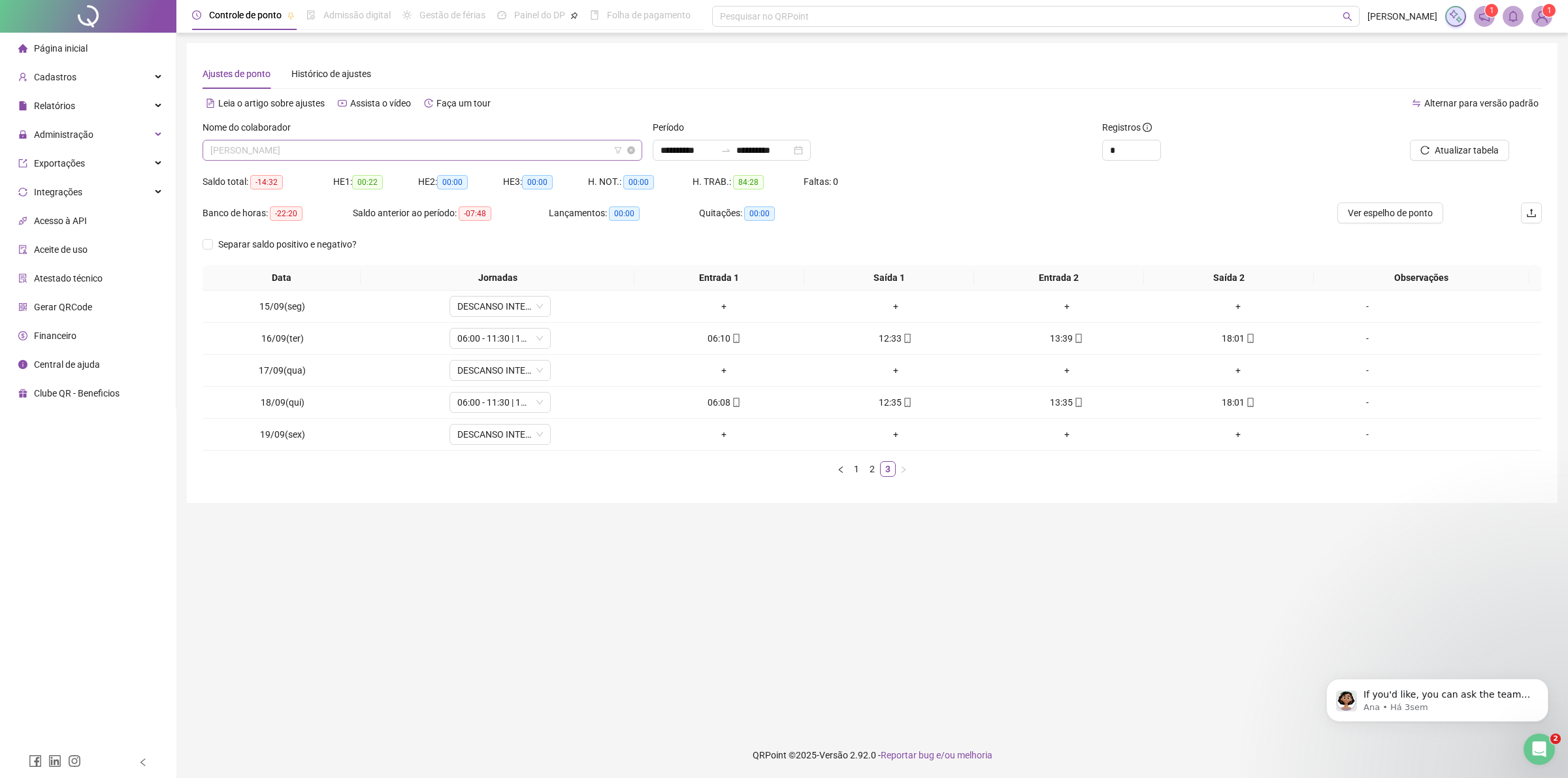
drag, startPoint x: 452, startPoint y: 144, endPoint x: 439, endPoint y: 141, distance: 13.3
click at [445, 141] on span "[PERSON_NAME]" at bounding box center [423, 150] width 424 height 19
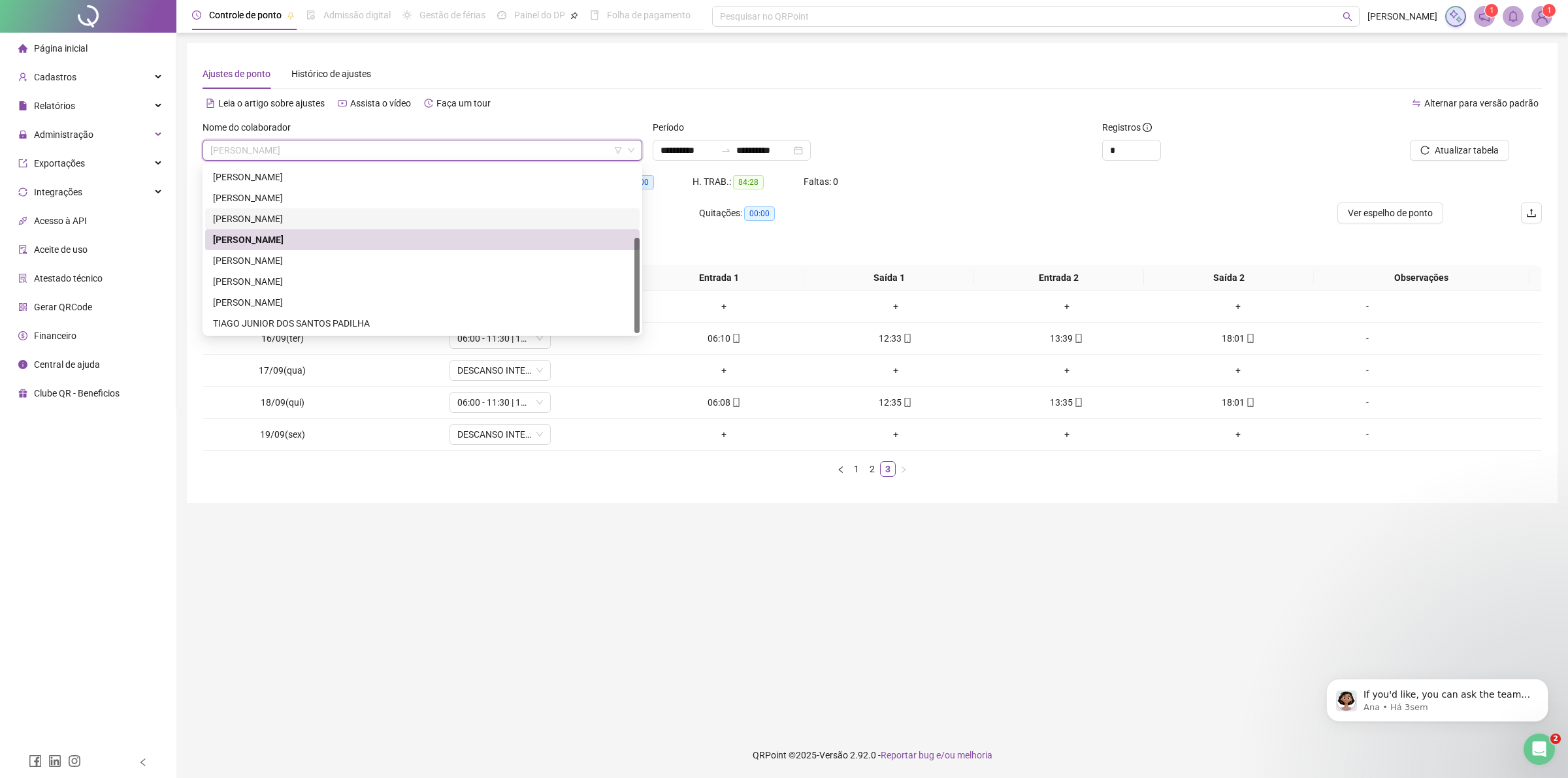
click at [253, 214] on div "[PERSON_NAME]" at bounding box center [422, 219] width 419 height 14
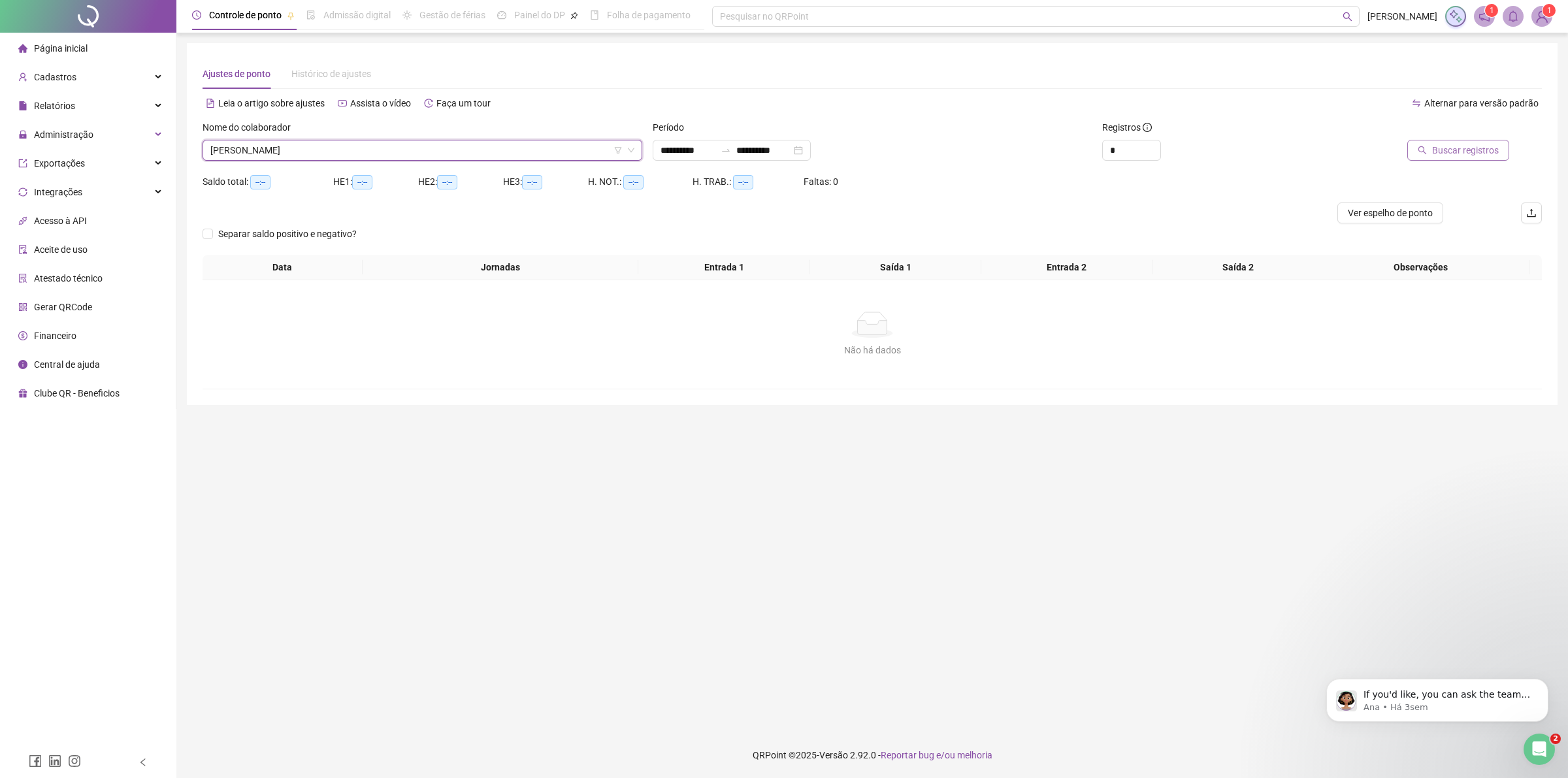
click at [1460, 146] on span "Buscar registros" at bounding box center [1466, 150] width 66 height 14
